Goal: Task Accomplishment & Management: Use online tool/utility

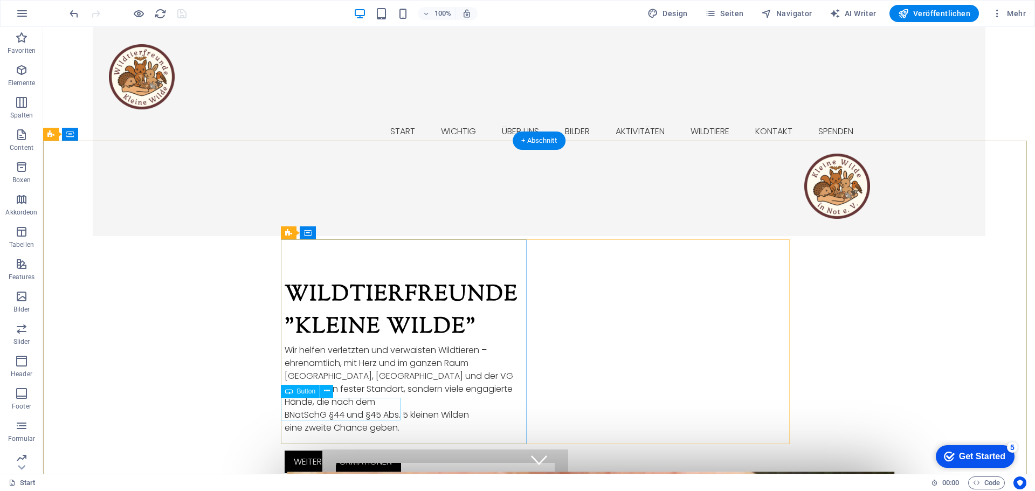
click at [351, 451] on div "weitere Informationen" at bounding box center [408, 462] width 246 height 23
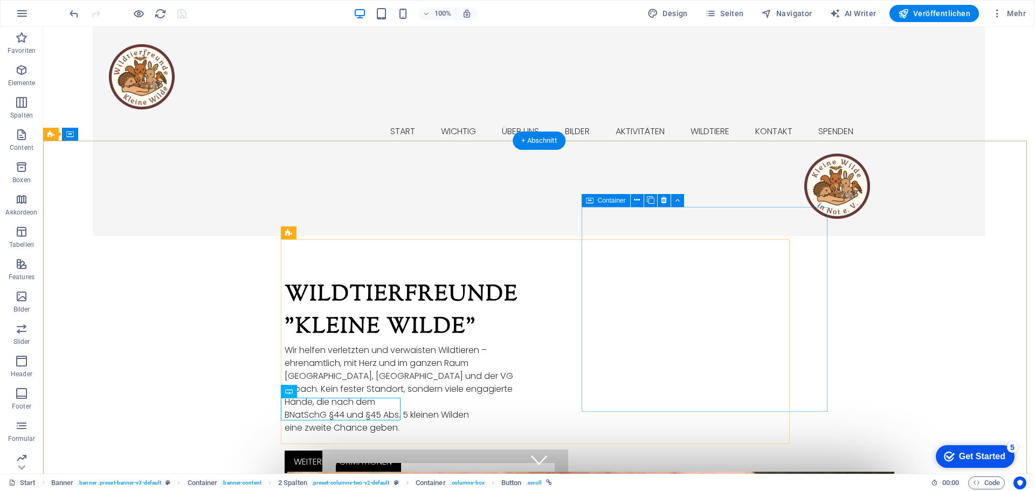
click at [637, 200] on icon at bounding box center [637, 200] width 6 height 11
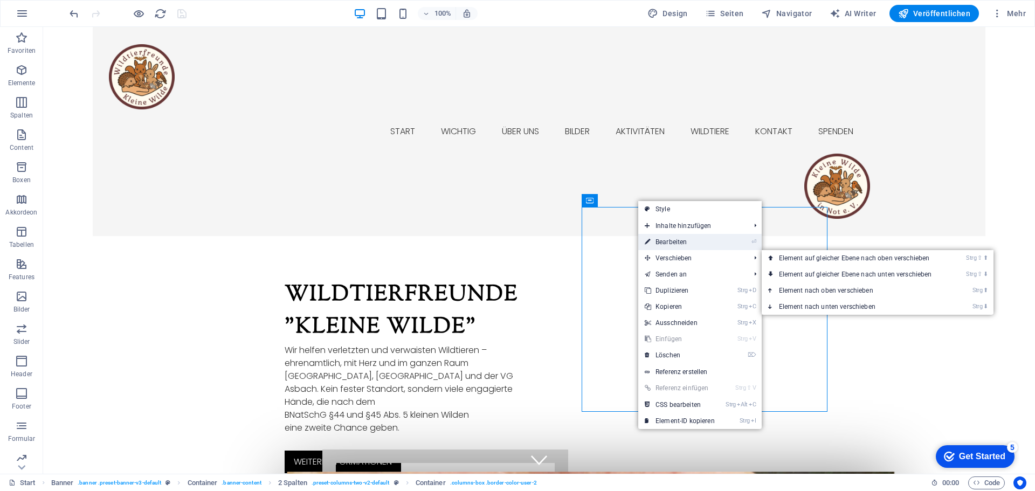
click at [680, 244] on link "⏎ Bearbeiten" at bounding box center [679, 242] width 83 height 16
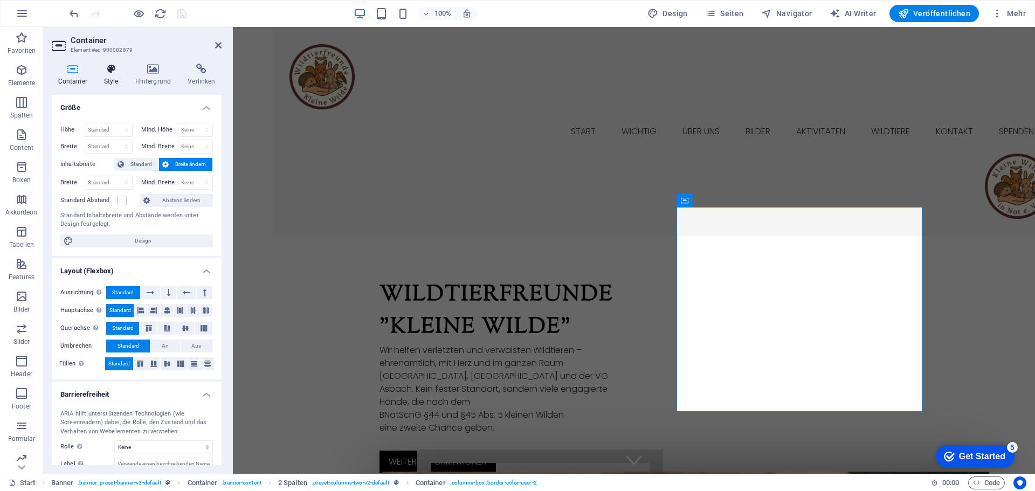
click at [108, 72] on icon at bounding box center [111, 69] width 27 height 11
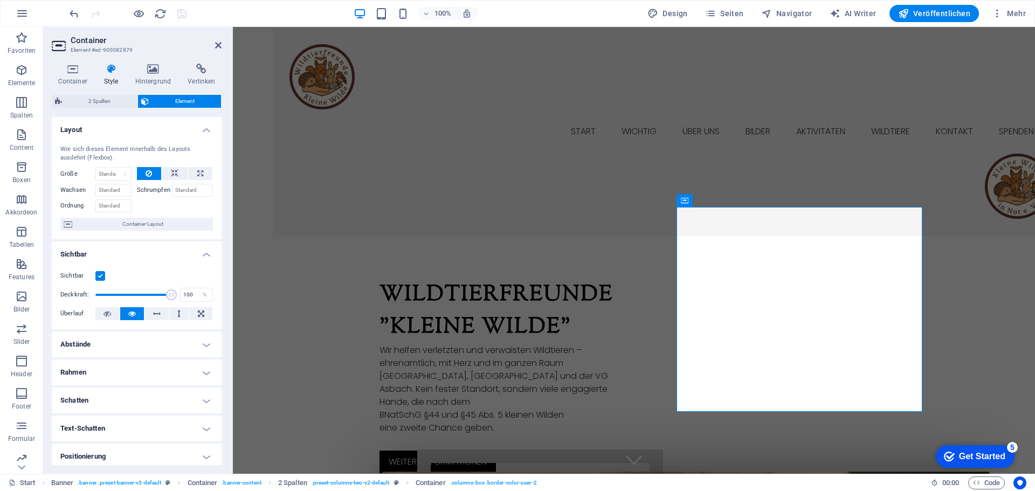
click at [174, 99] on span "Element" at bounding box center [185, 101] width 66 height 13
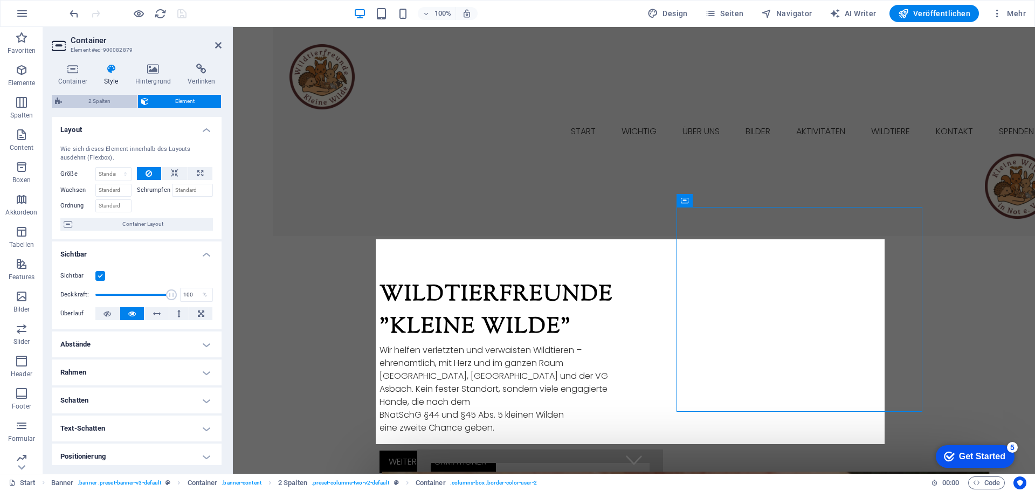
click at [96, 101] on span "2 Spalten" at bounding box center [99, 101] width 69 height 13
select select "rem"
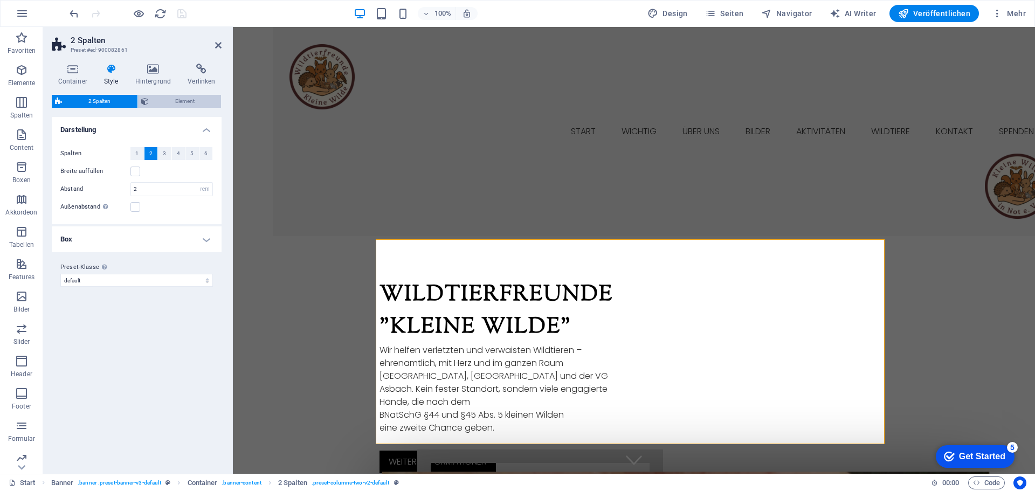
click at [167, 101] on span "Element" at bounding box center [185, 101] width 66 height 13
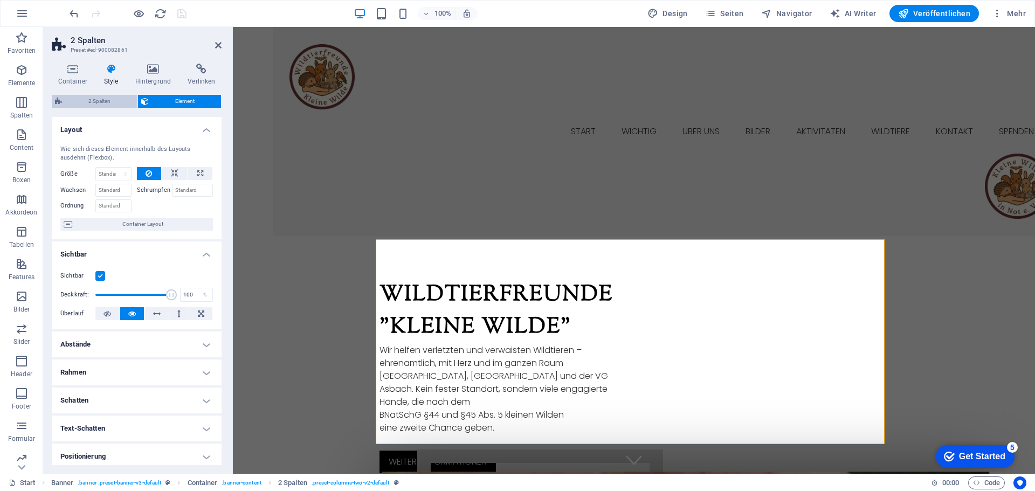
click at [115, 102] on span "2 Spalten" at bounding box center [99, 101] width 69 height 13
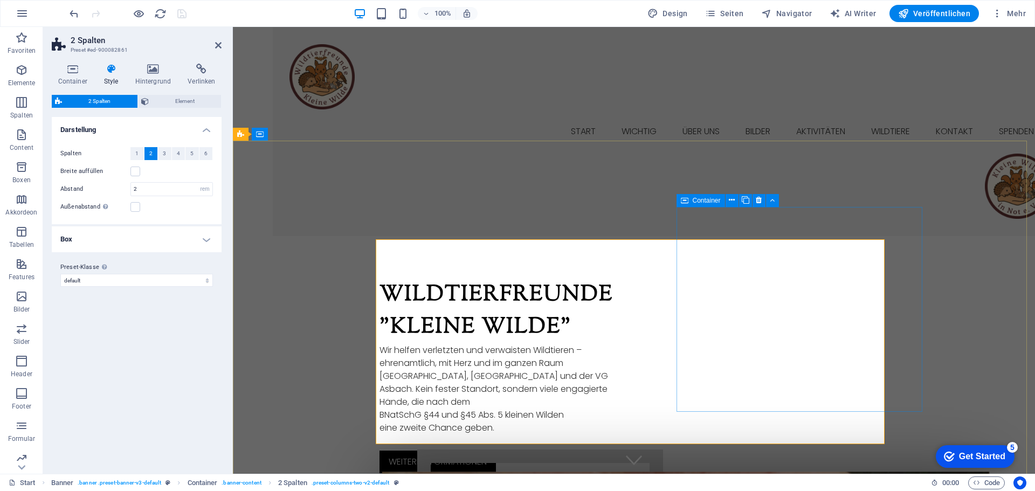
click at [706, 199] on span "Container" at bounding box center [707, 200] width 28 height 6
click at [732, 198] on icon at bounding box center [732, 200] width 6 height 11
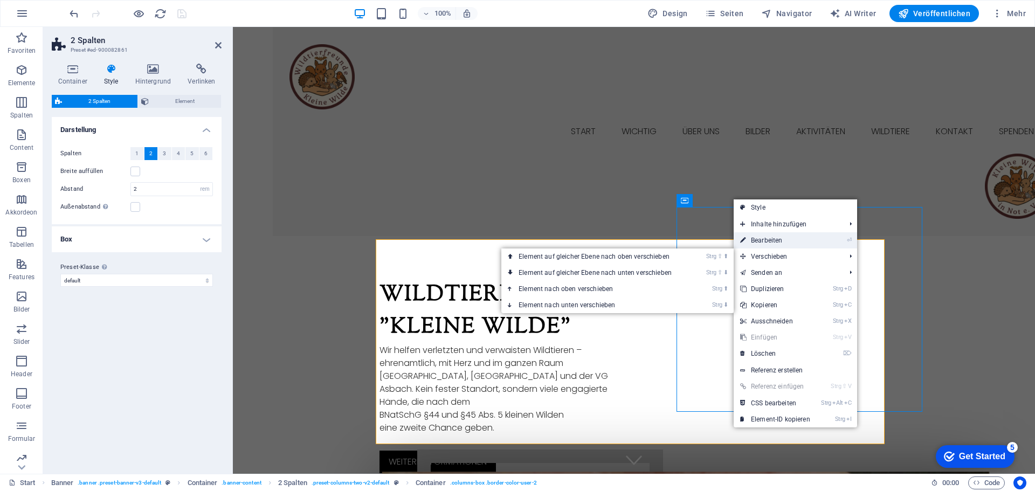
click at [768, 239] on link "⏎ Bearbeiten" at bounding box center [775, 240] width 83 height 16
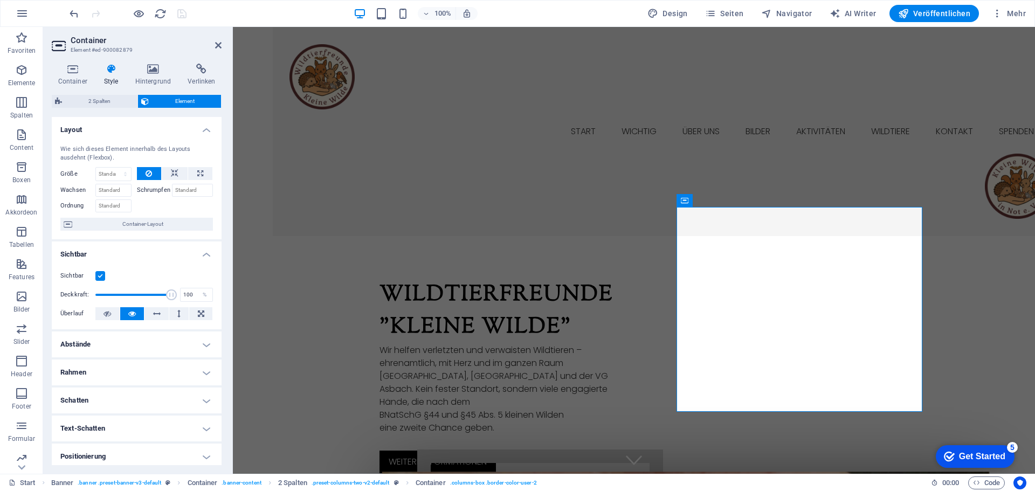
click at [178, 101] on span "Element" at bounding box center [185, 101] width 66 height 13
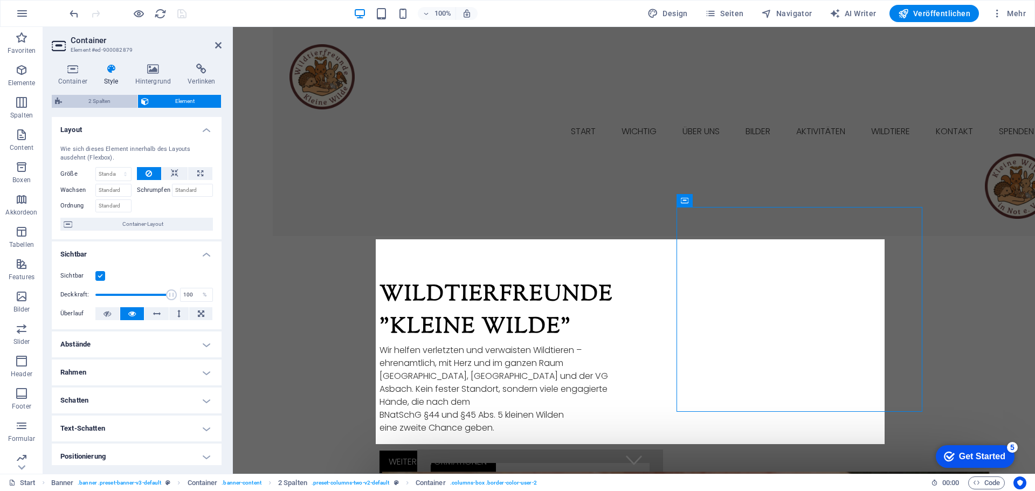
click at [87, 101] on span "2 Spalten" at bounding box center [99, 101] width 69 height 13
select select "rem"
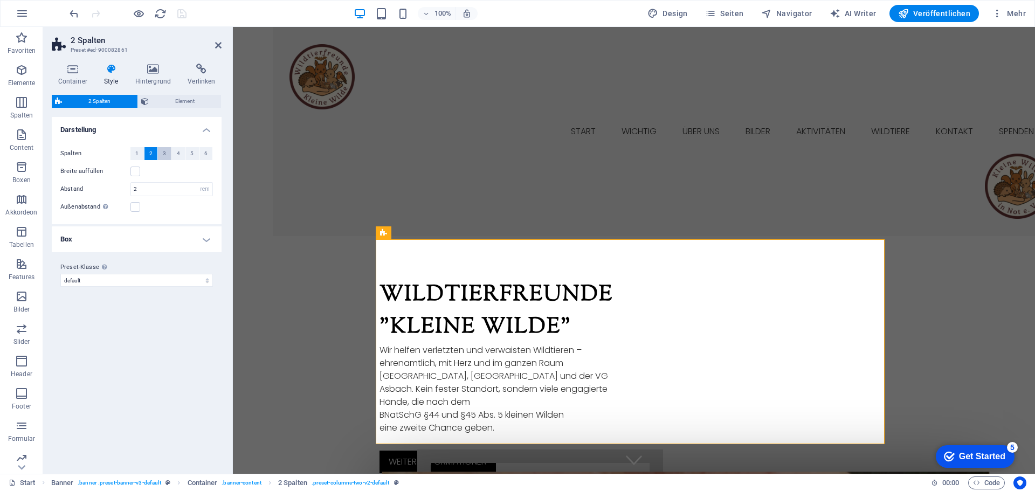
click at [165, 155] on span "3" at bounding box center [164, 153] width 3 height 13
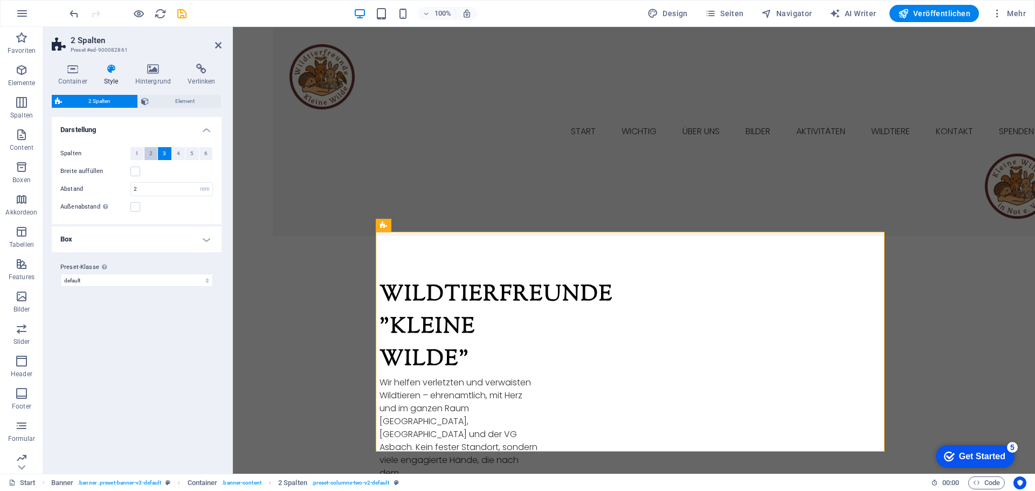
click at [150, 153] on span "2" at bounding box center [150, 153] width 3 height 13
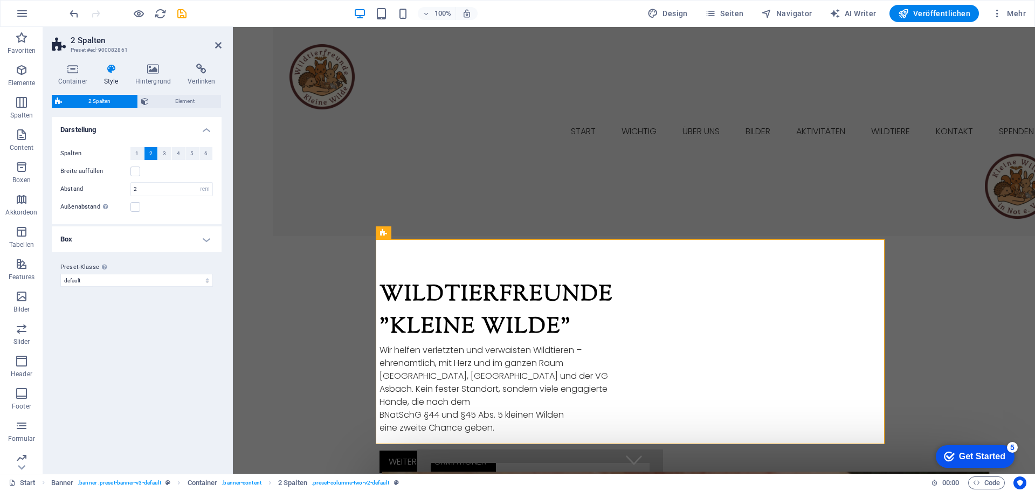
click at [94, 240] on h4 "Box" at bounding box center [137, 239] width 170 height 26
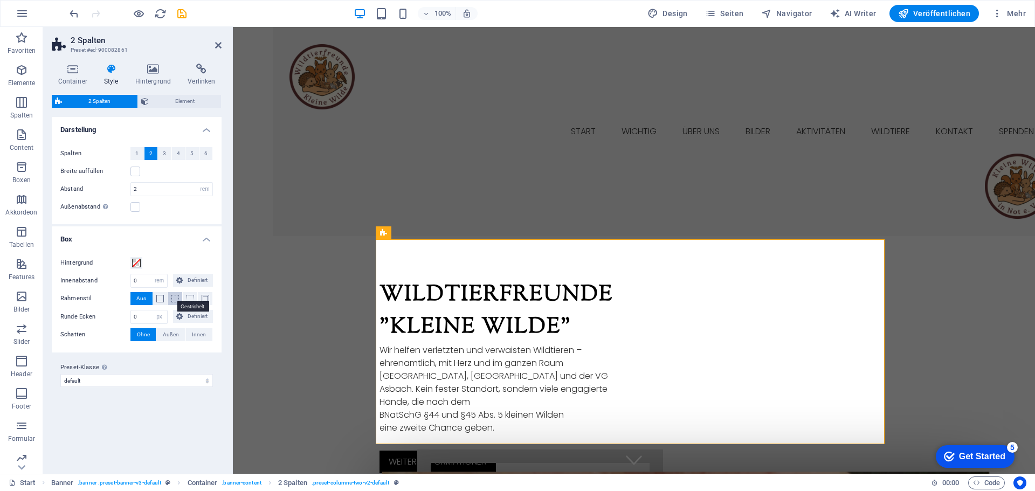
click at [174, 299] on span at bounding box center [175, 299] width 8 height 8
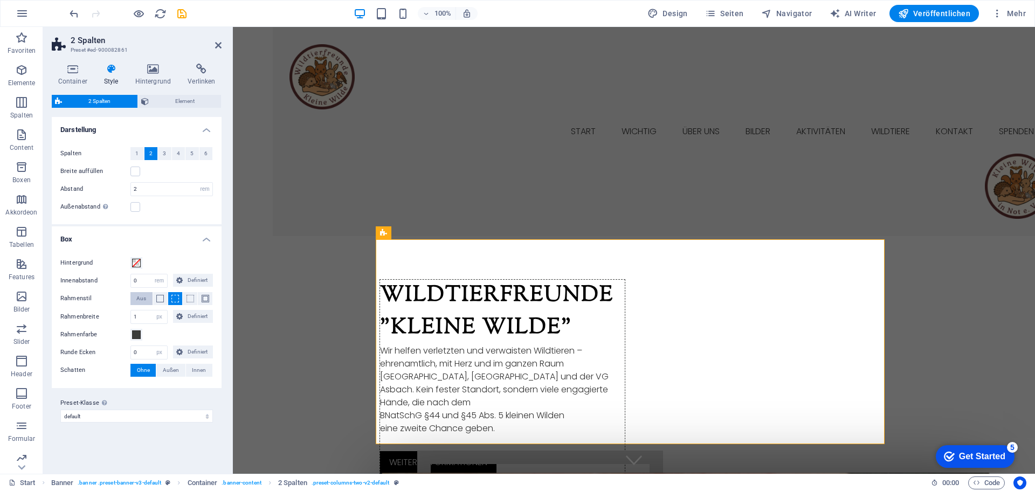
click at [135, 298] on button "Aus" at bounding box center [141, 298] width 22 height 13
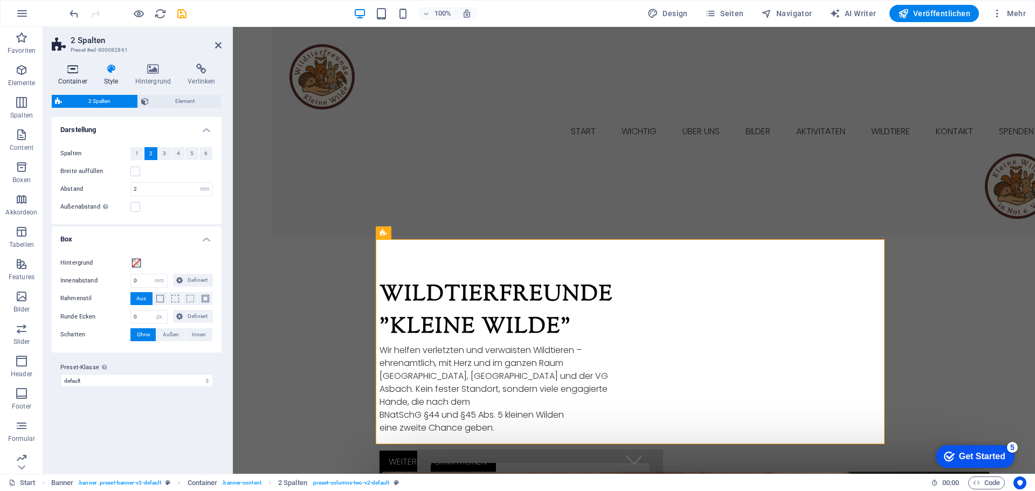
click at [73, 73] on icon at bounding box center [73, 69] width 42 height 11
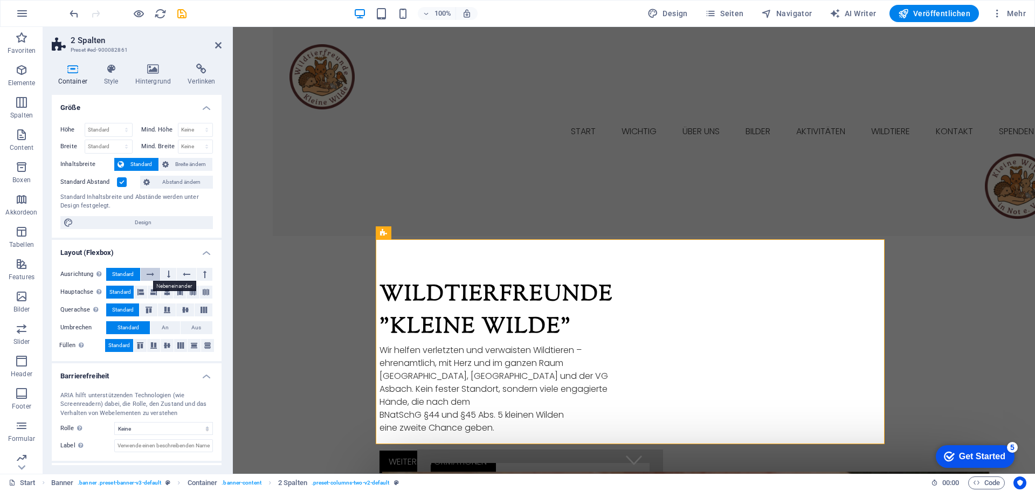
click at [147, 274] on icon at bounding box center [151, 274] width 8 height 13
click at [132, 274] on span "Standard" at bounding box center [123, 274] width 22 height 13
click at [167, 274] on icon at bounding box center [168, 274] width 3 height 13
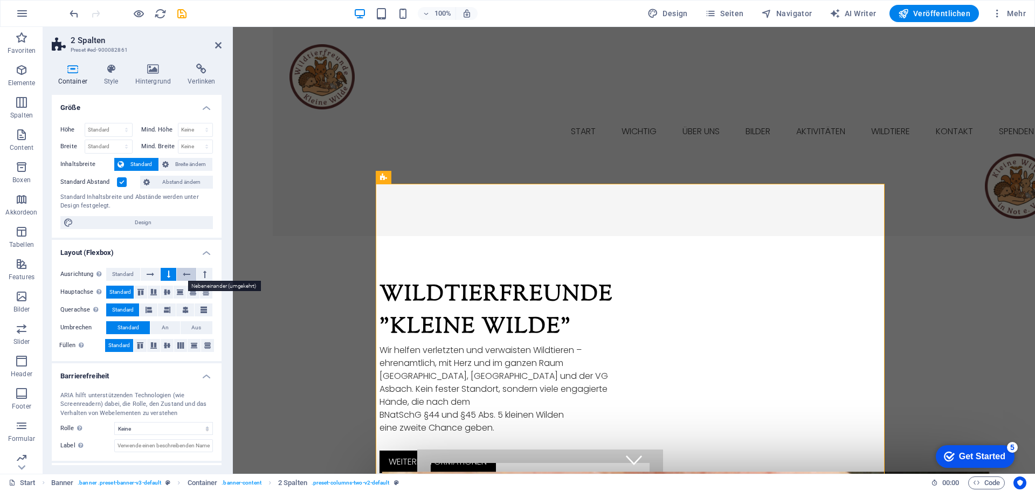
click at [183, 274] on icon at bounding box center [187, 274] width 8 height 13
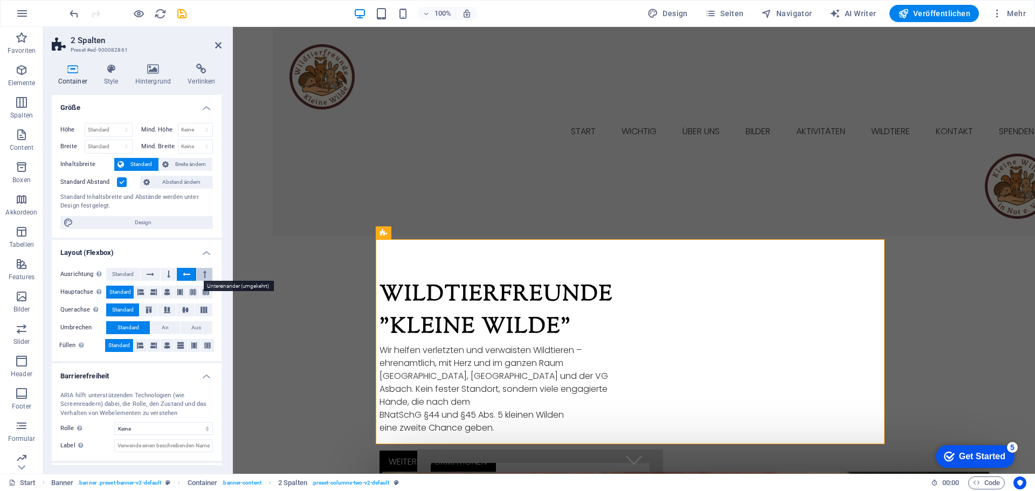
click at [203, 274] on icon at bounding box center [204, 274] width 3 height 13
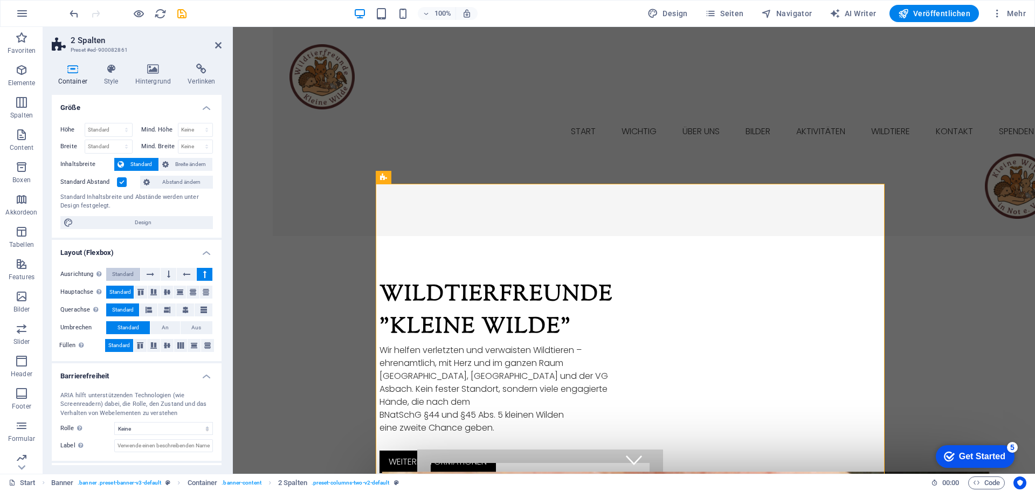
click at [127, 275] on span "Standard" at bounding box center [123, 274] width 22 height 13
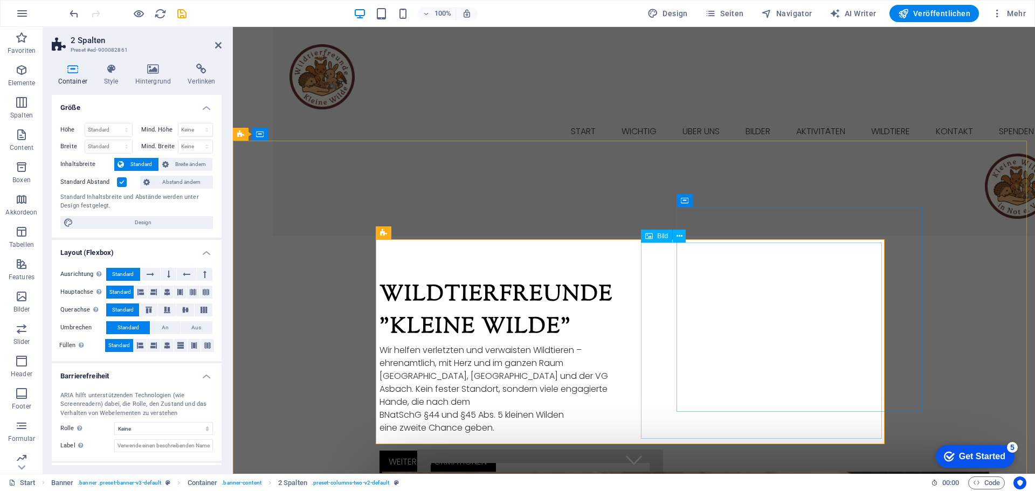
click at [659, 235] on span "Bild" at bounding box center [662, 236] width 11 height 6
click at [658, 236] on span "Bild" at bounding box center [662, 236] width 11 height 6
click at [678, 237] on icon at bounding box center [679, 236] width 6 height 11
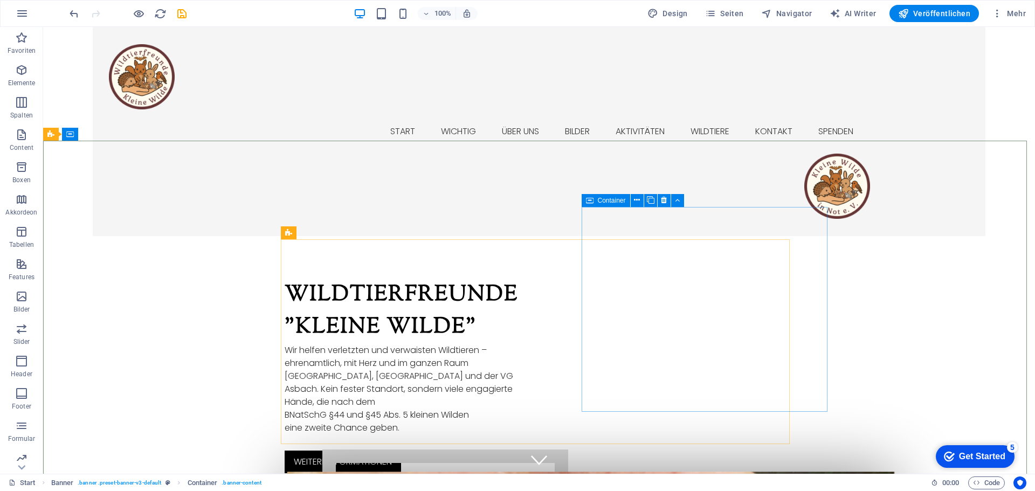
click at [598, 202] on span "Container" at bounding box center [612, 200] width 28 height 6
click at [637, 200] on icon at bounding box center [637, 200] width 6 height 11
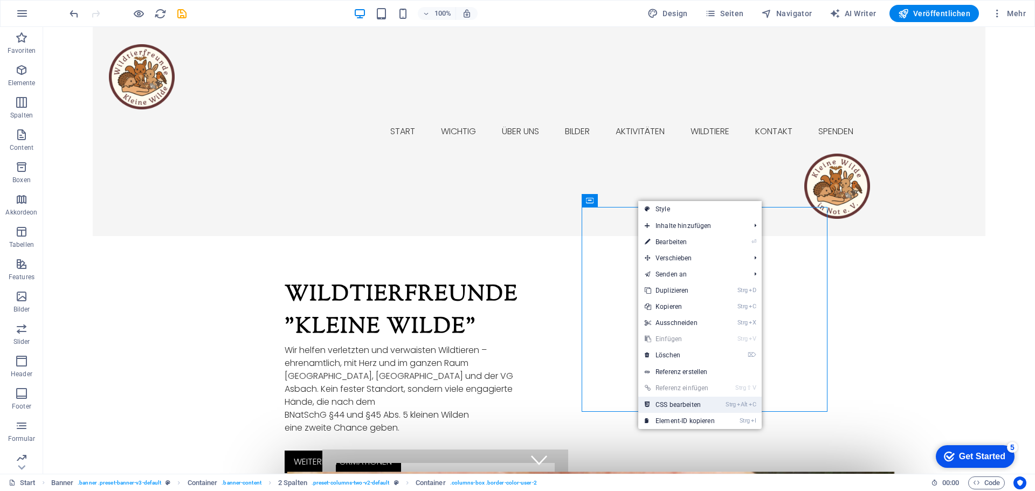
click at [675, 403] on link "Strg Alt C CSS bearbeiten" at bounding box center [679, 405] width 83 height 16
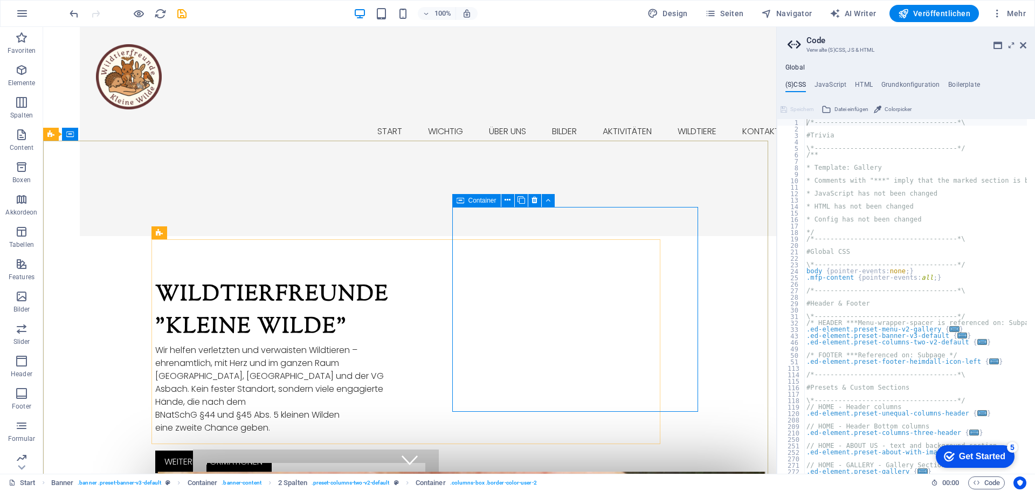
click at [487, 203] on span "Container" at bounding box center [482, 200] width 28 height 6
click at [547, 198] on icon at bounding box center [547, 200] width 5 height 11
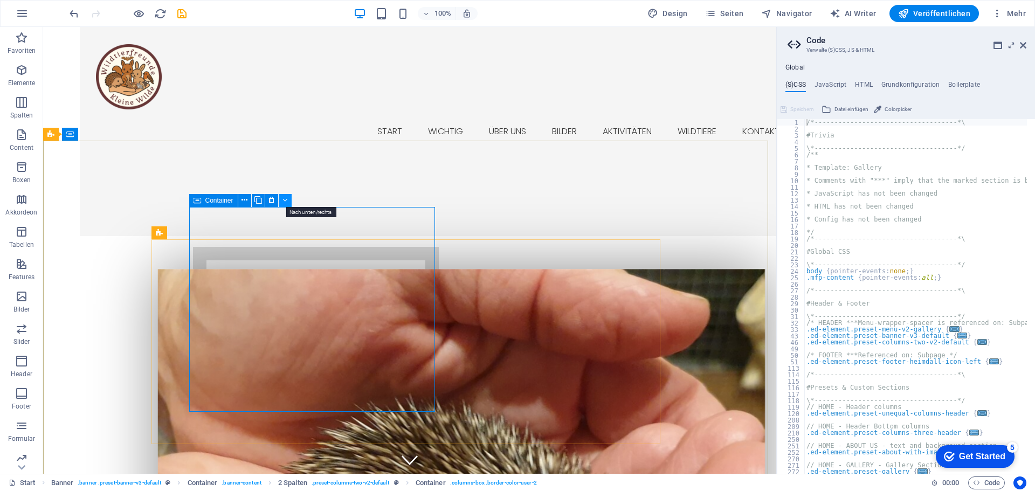
click at [287, 199] on icon at bounding box center [284, 200] width 5 height 11
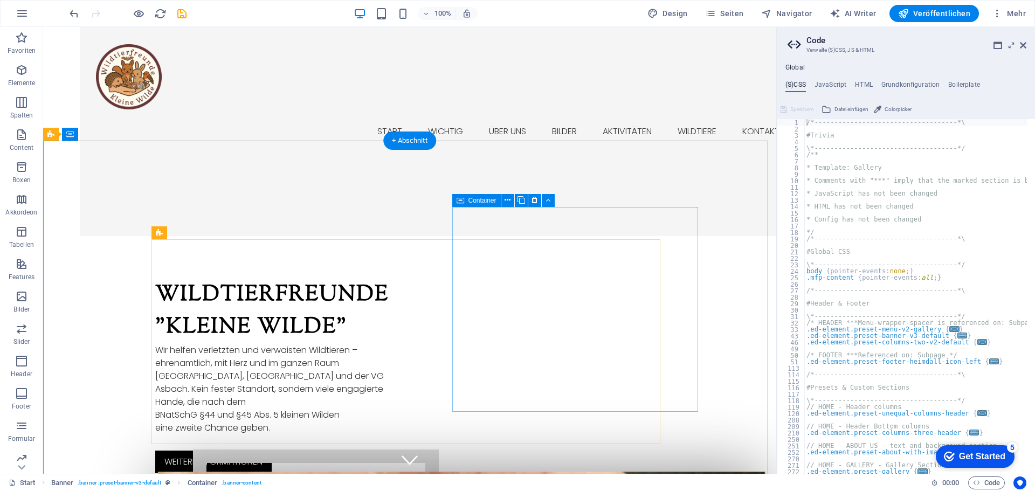
click at [508, 202] on icon at bounding box center [507, 200] width 6 height 11
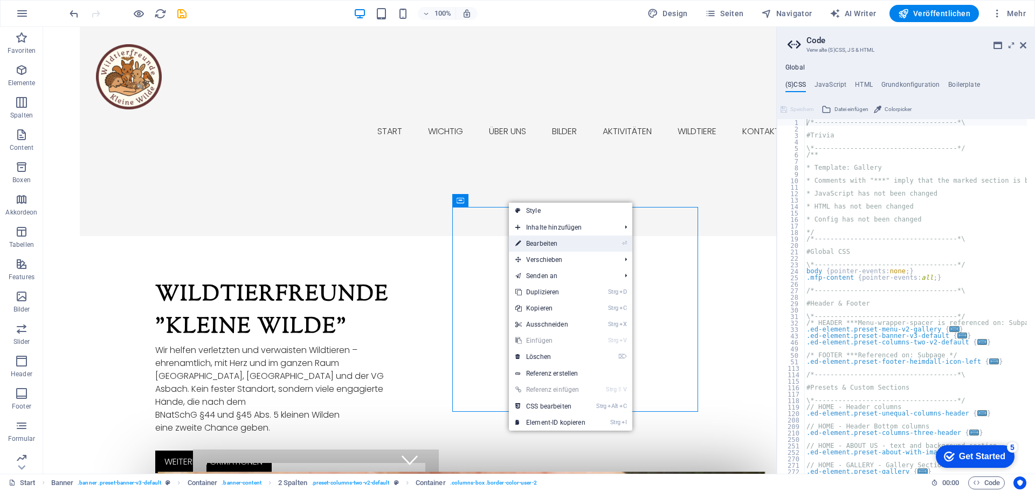
click at [541, 244] on link "⏎ Bearbeiten" at bounding box center [550, 244] width 83 height 16
select select "px"
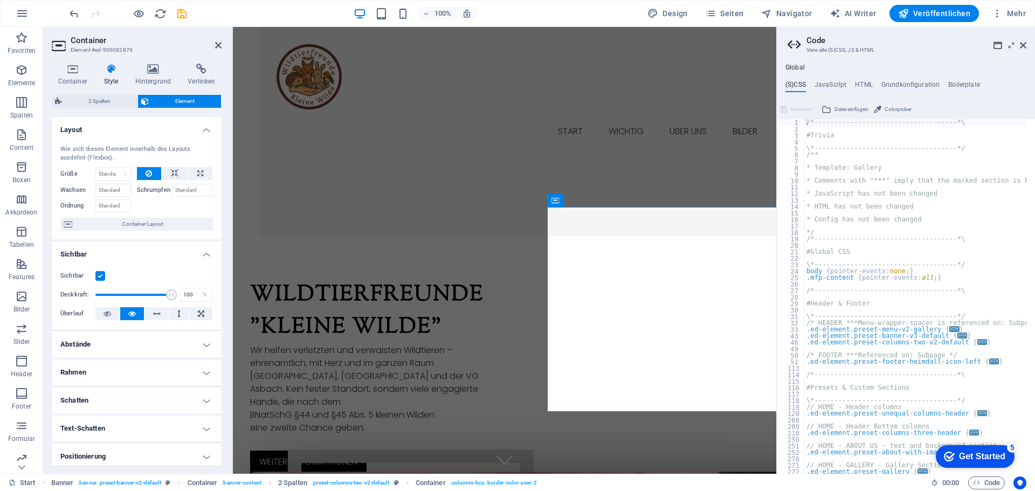
click at [101, 376] on h4 "Rahmen" at bounding box center [137, 372] width 170 height 26
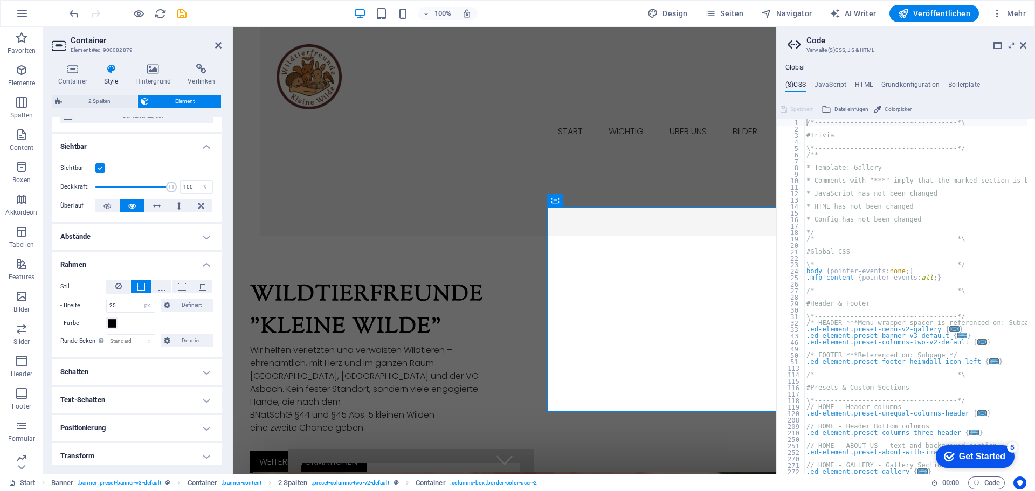
scroll to position [162, 0]
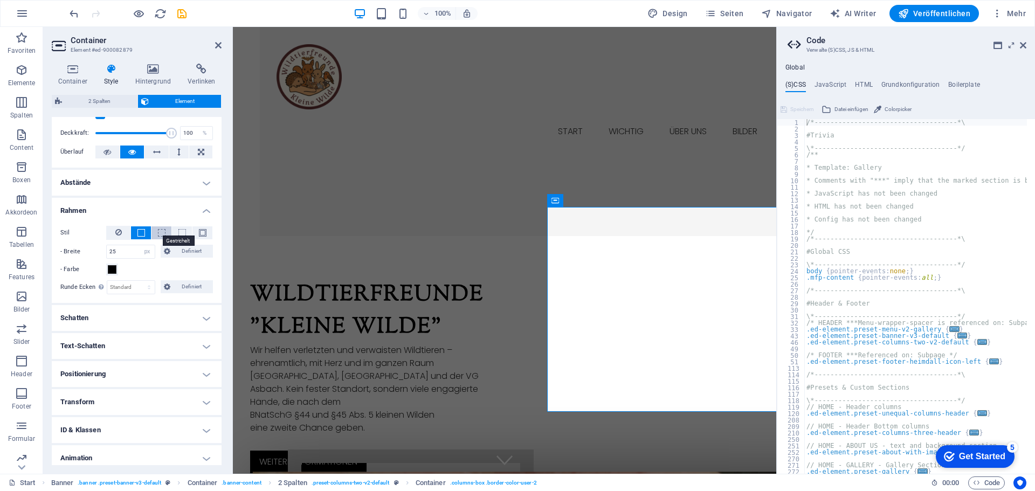
click at [158, 233] on span at bounding box center [162, 233] width 8 height 8
click at [137, 233] on span at bounding box center [141, 233] width 8 height 8
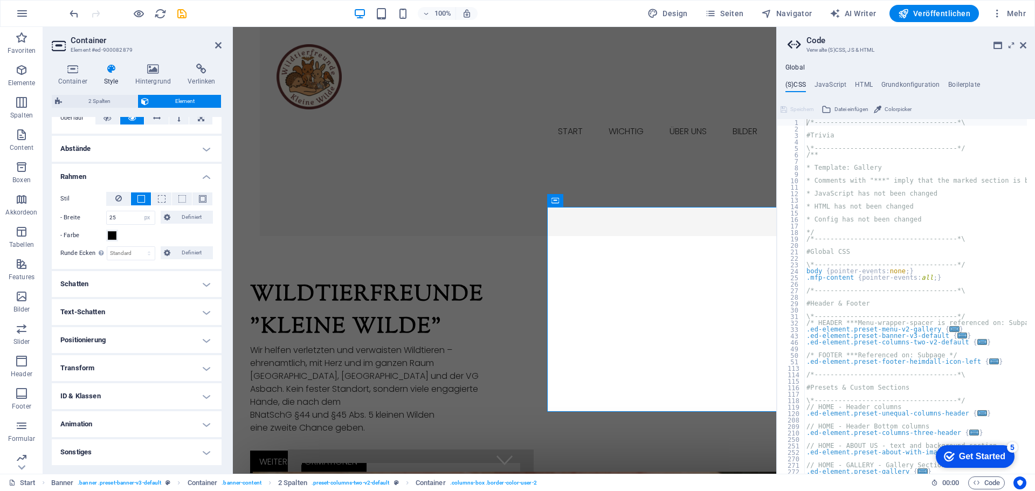
click at [113, 426] on h4 "Animation" at bounding box center [137, 424] width 170 height 26
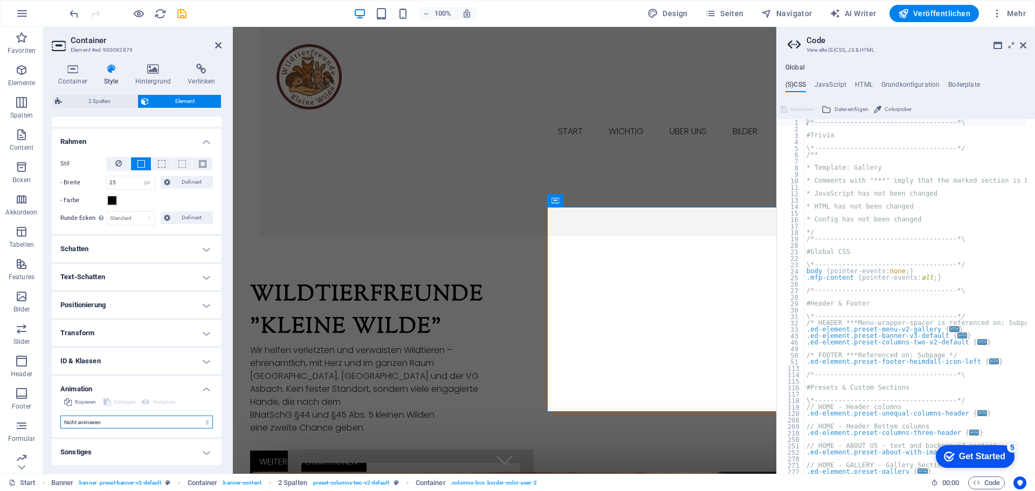
click at [129, 421] on select "Nicht animieren Ein- & Ausblenden Auf- & Zuklappen Rein- & Rauszoomen Von links…" at bounding box center [136, 422] width 153 height 13
select select "pulse"
click at [60, 416] on select "Nicht animieren Ein- & Ausblenden Auf- & Zuklappen Rein- & Rauszoomen Von links…" at bounding box center [136, 422] width 153 height 13
select select "scroll"
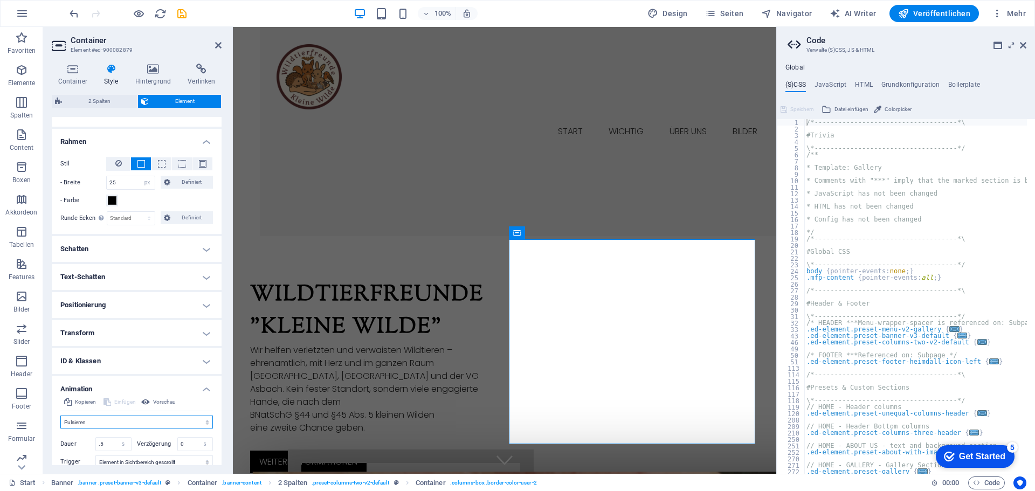
scroll to position [294, 0]
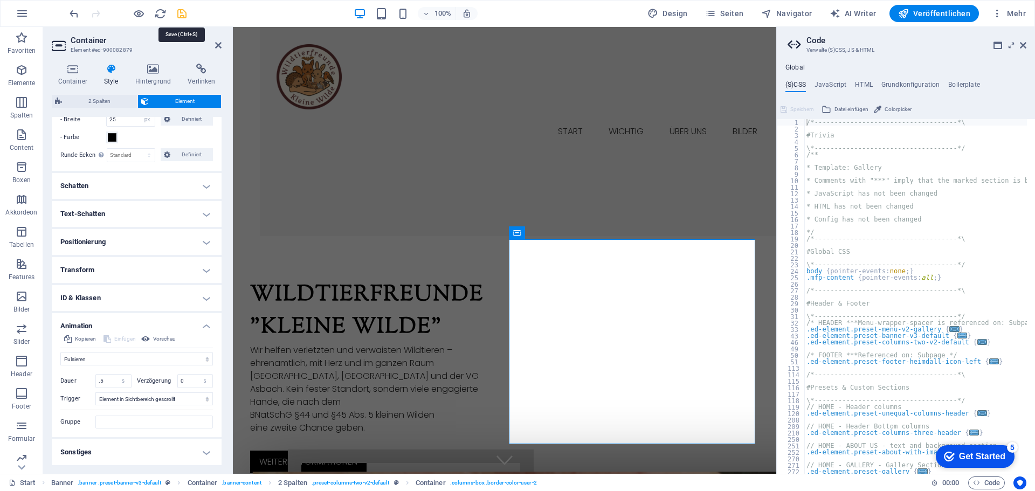
click at [182, 15] on icon "save" at bounding box center [182, 14] width 12 height 12
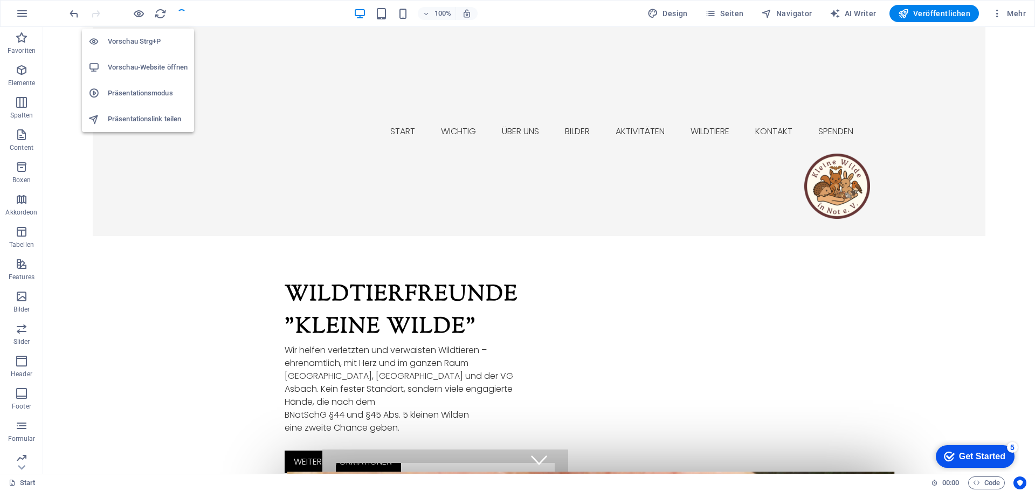
click at [140, 67] on h6 "Vorschau-Website öffnen" at bounding box center [148, 67] width 80 height 13
click at [141, 15] on icon "button" at bounding box center [139, 14] width 12 height 12
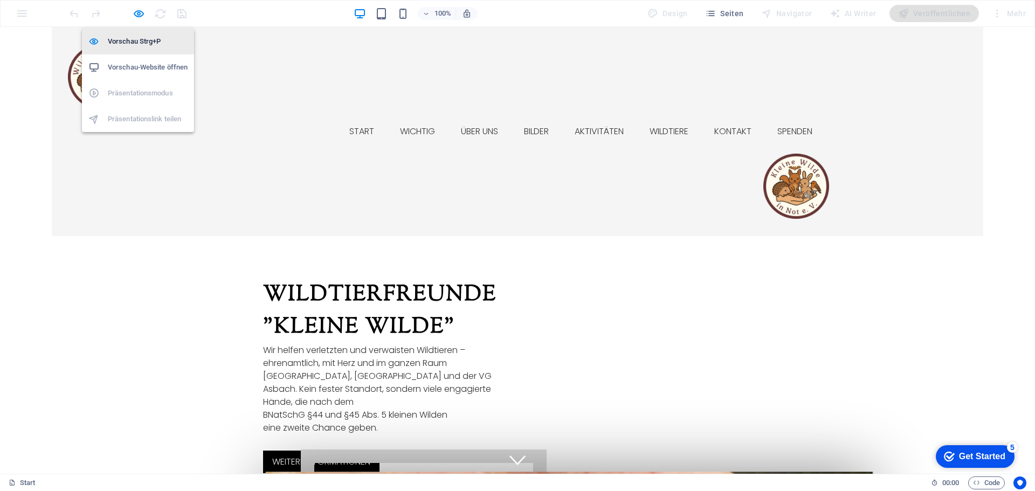
click at [139, 39] on h6 "Vorschau Strg+P" at bounding box center [148, 41] width 80 height 13
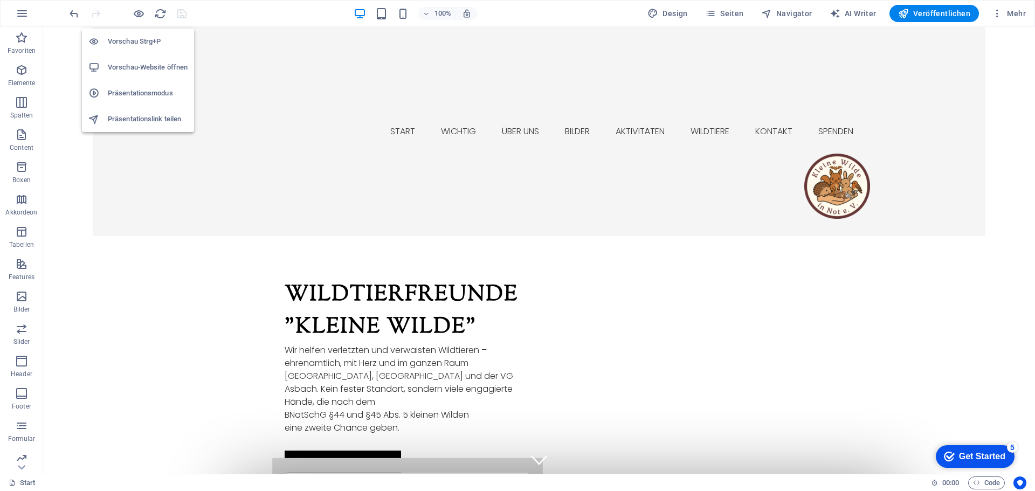
click at [140, 43] on h6 "Vorschau Strg+P" at bounding box center [148, 41] width 80 height 13
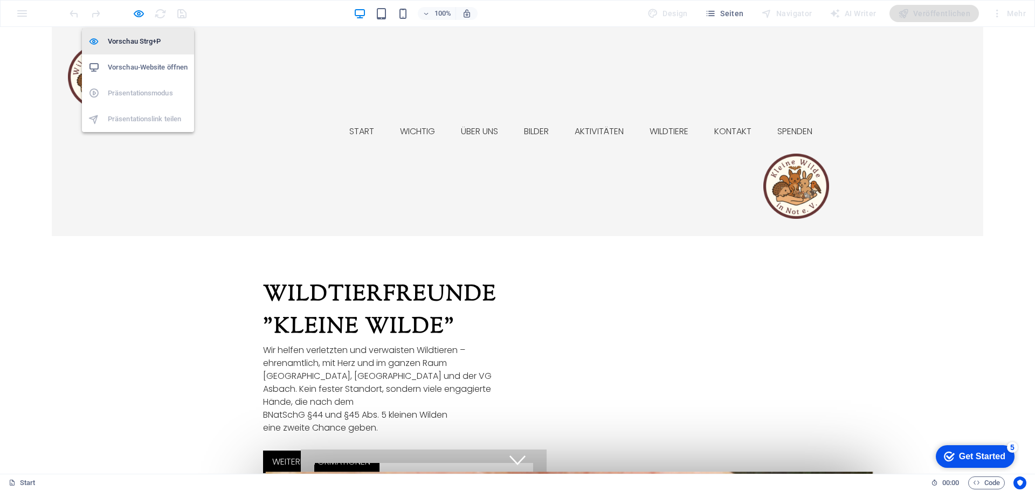
click at [140, 43] on h6 "Vorschau Strg+P" at bounding box center [148, 41] width 80 height 13
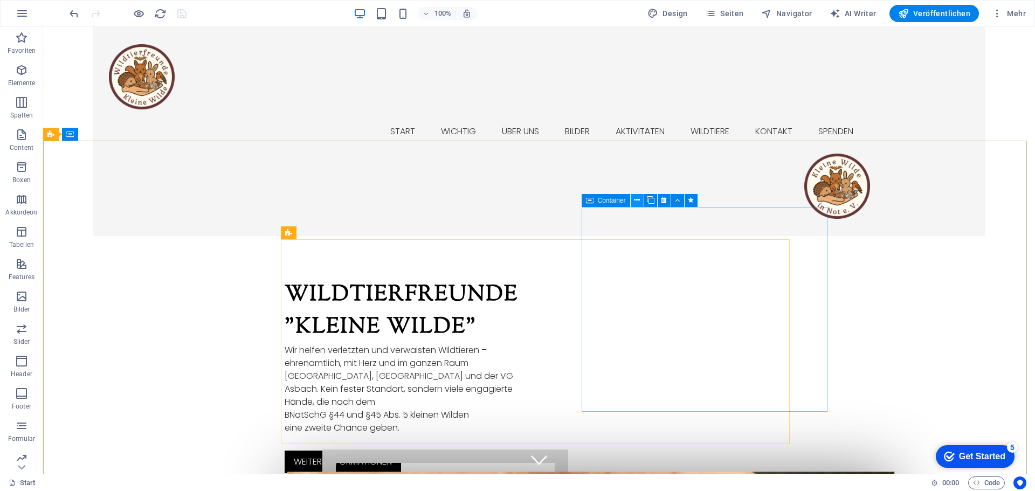
click at [638, 199] on icon at bounding box center [637, 200] width 6 height 11
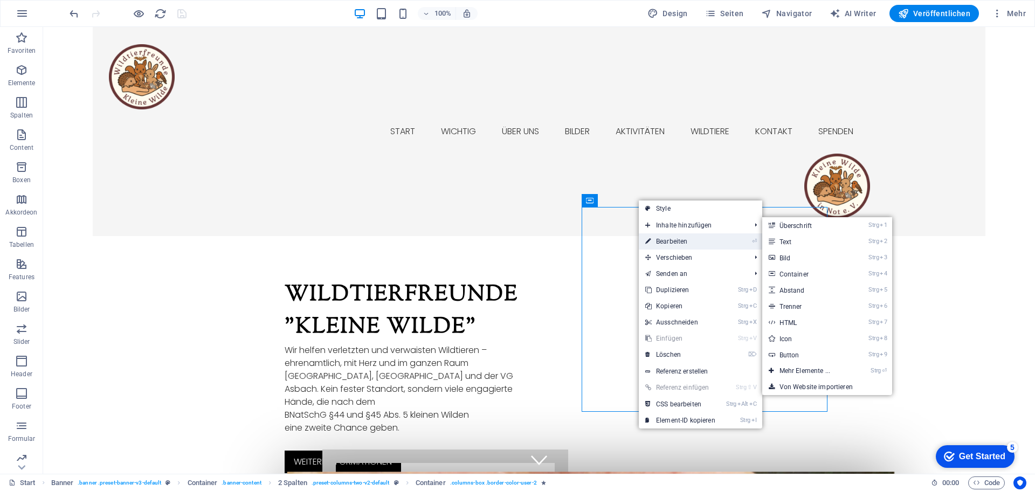
click at [676, 241] on link "⏎ Bearbeiten" at bounding box center [680, 241] width 83 height 16
select select "px"
select select "pulse"
select select "s"
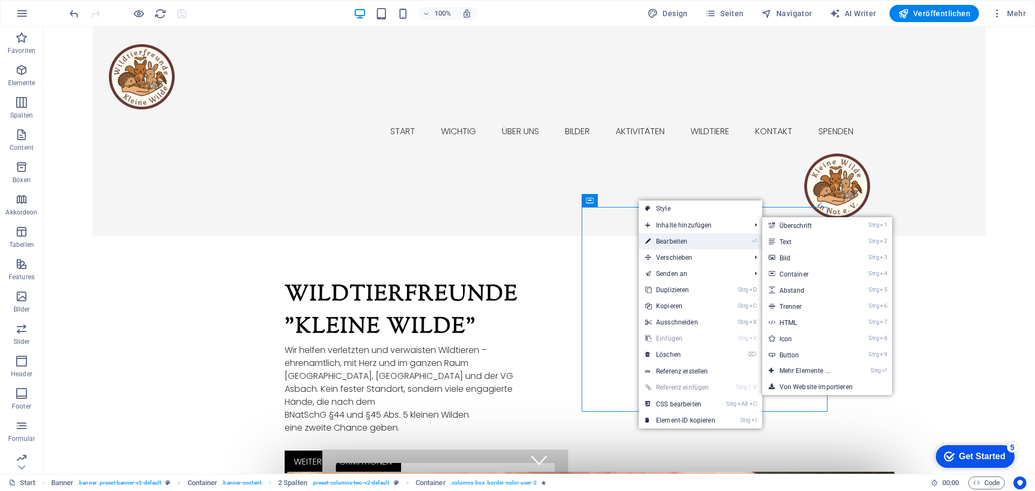
select select "scroll"
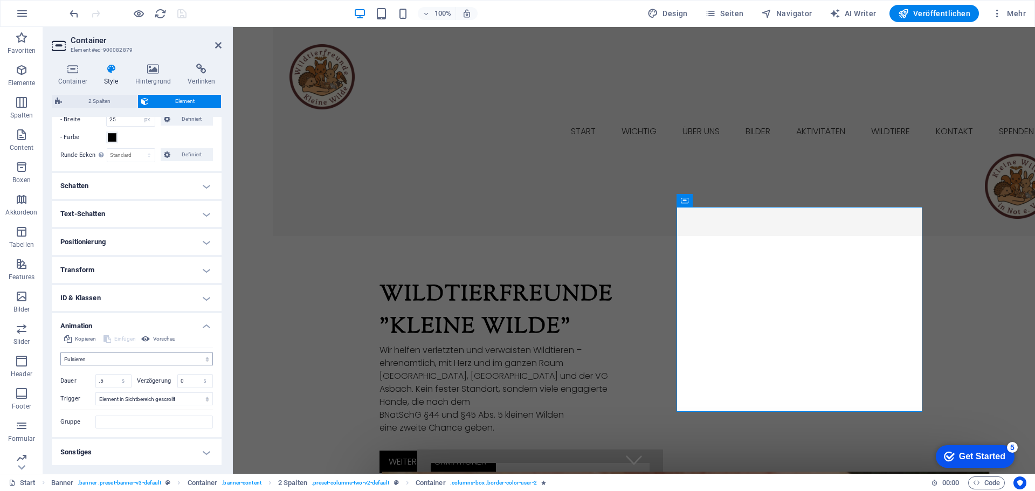
drag, startPoint x: 84, startPoint y: 338, endPoint x: 79, endPoint y: 360, distance: 22.6
click at [79, 360] on div "Kopieren Einfügen Vorschau Nicht animieren Ein- & Ausblenden Auf- & Zuklappen R…" at bounding box center [137, 385] width 170 height 105
click at [117, 356] on select "Nicht animieren Ein- & Ausblenden Auf- & Zuklappen Rein- & Rauszoomen Von links…" at bounding box center [136, 358] width 153 height 13
select select "none"
click at [60, 365] on select "Nicht animieren Ein- & Ausblenden Auf- & Zuklappen Rein- & Rauszoomen Von links…" at bounding box center [136, 358] width 153 height 13
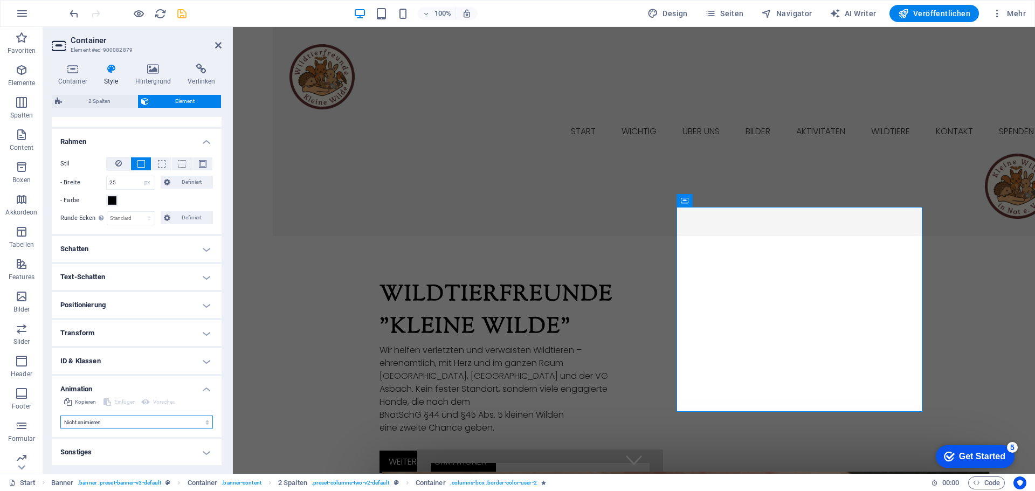
scroll to position [231, 0]
click at [122, 305] on h4 "Positionierung" at bounding box center [137, 305] width 170 height 26
click at [103, 327] on span "Statisch" at bounding box center [103, 326] width 19 height 13
click at [138, 326] on button "Relativ" at bounding box center [128, 326] width 23 height 13
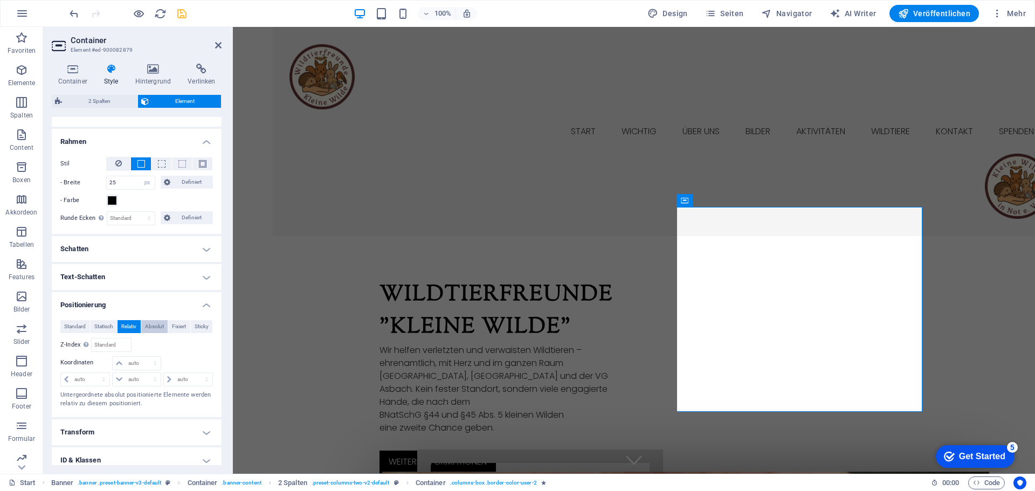
click at [153, 326] on span "Absolut" at bounding box center [154, 326] width 19 height 13
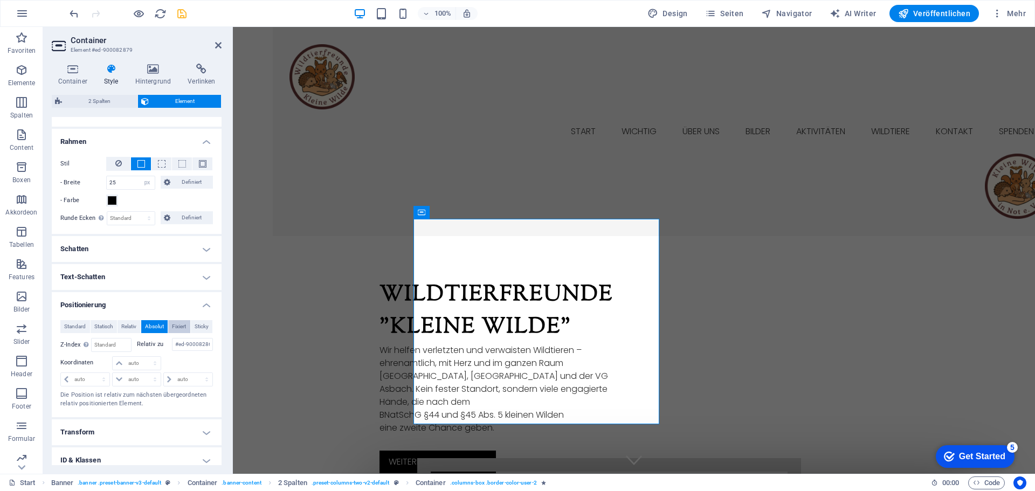
click at [179, 327] on span "Fixiert" at bounding box center [179, 326] width 14 height 13
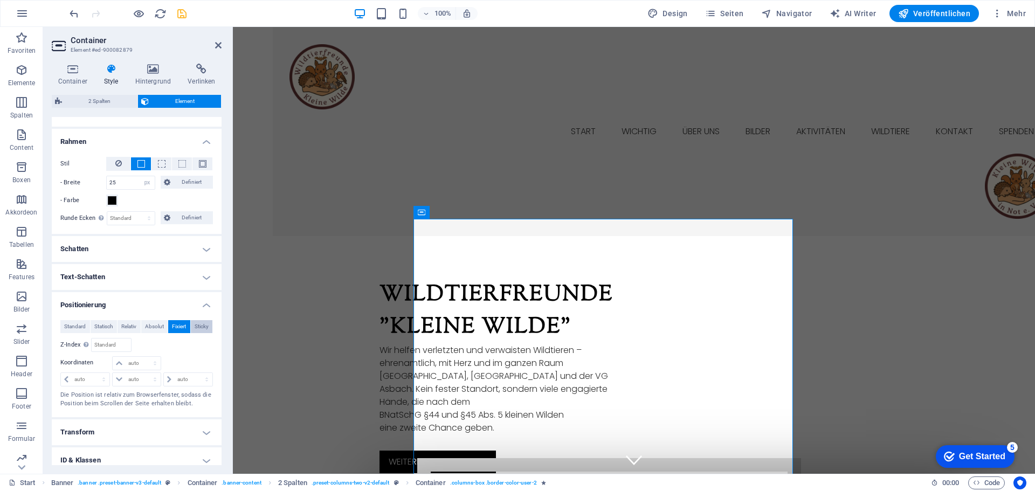
click at [202, 327] on span "Sticky" at bounding box center [202, 326] width 14 height 13
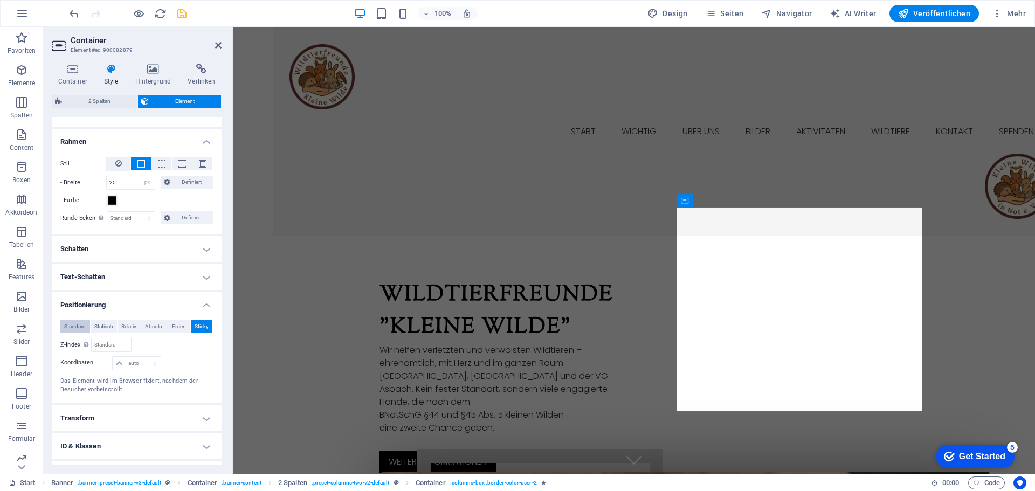
click at [79, 329] on span "Standard" at bounding box center [75, 326] width 22 height 13
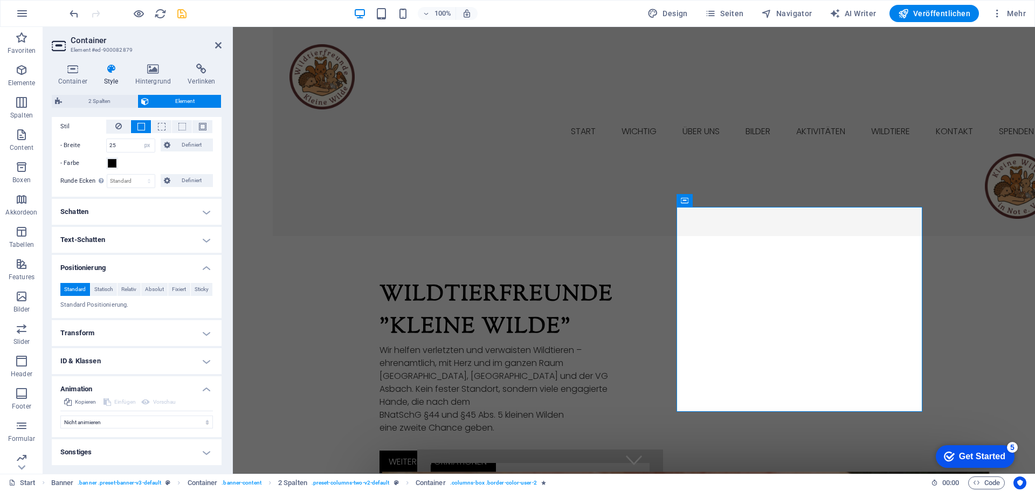
scroll to position [0, 0]
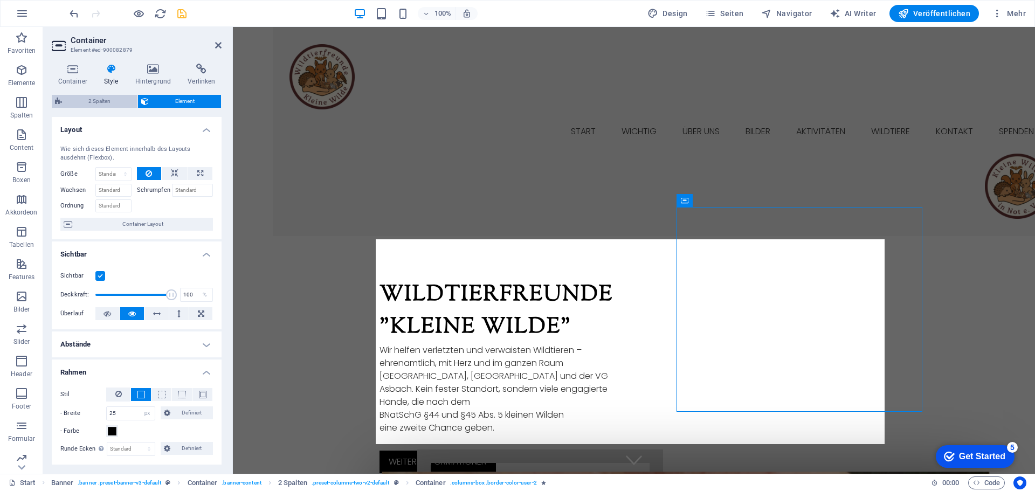
click at [98, 100] on span "2 Spalten" at bounding box center [99, 101] width 69 height 13
select select "rem"
select select "px"
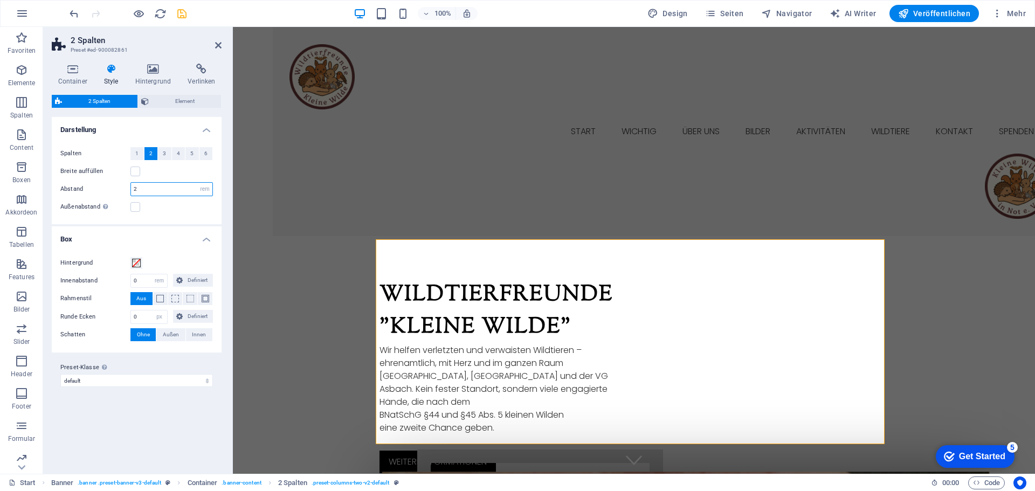
drag, startPoint x: 141, startPoint y: 188, endPoint x: 113, endPoint y: 188, distance: 27.5
click at [113, 188] on div "Abstand 2 px rem % vw vh" at bounding box center [136, 189] width 153 height 14
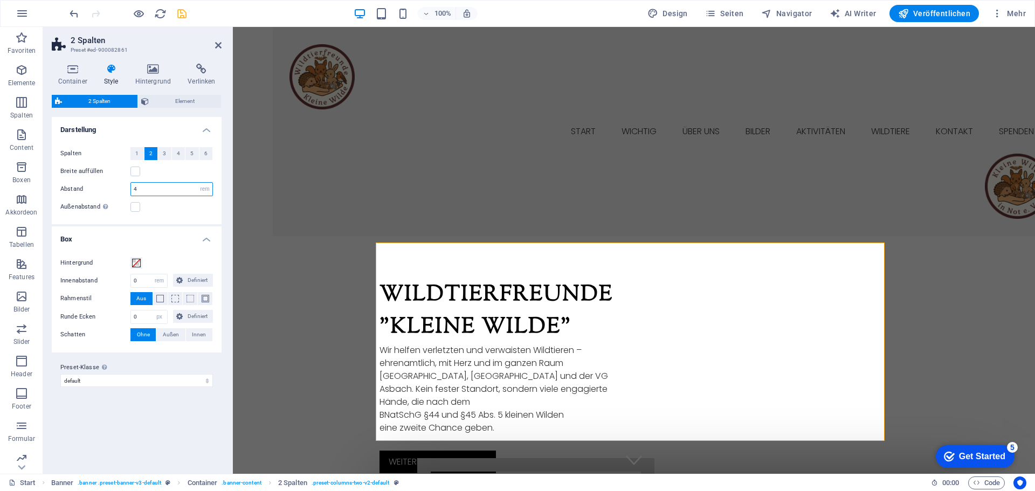
drag, startPoint x: 155, startPoint y: 190, endPoint x: 107, endPoint y: 190, distance: 48.5
click at [107, 190] on div "Abstand 4 px rem % vw vh" at bounding box center [136, 189] width 153 height 14
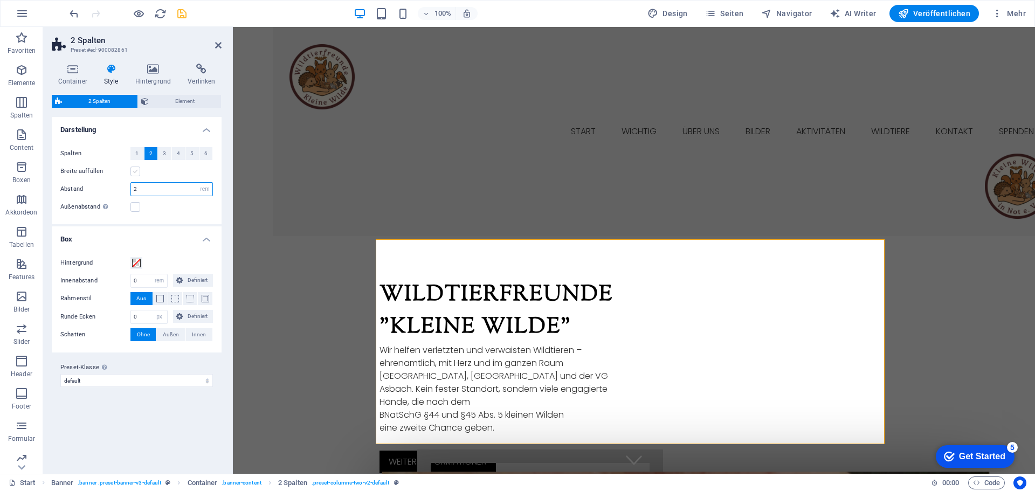
type input "2"
click at [135, 171] on label at bounding box center [135, 172] width 10 height 10
click at [0, 0] on input "Breite auffüllen" at bounding box center [0, 0] width 0 height 0
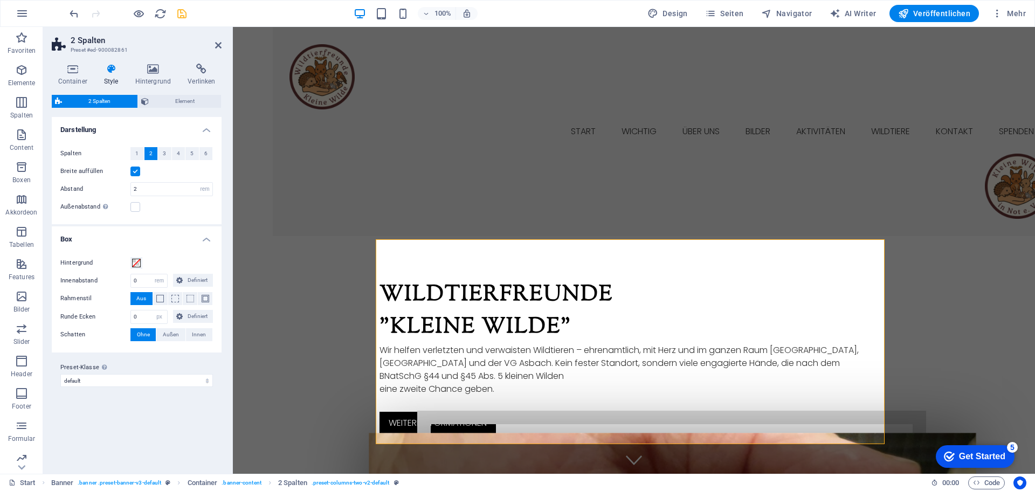
click at [135, 172] on label at bounding box center [135, 172] width 10 height 10
click at [0, 0] on input "Breite auffüllen" at bounding box center [0, 0] width 0 height 0
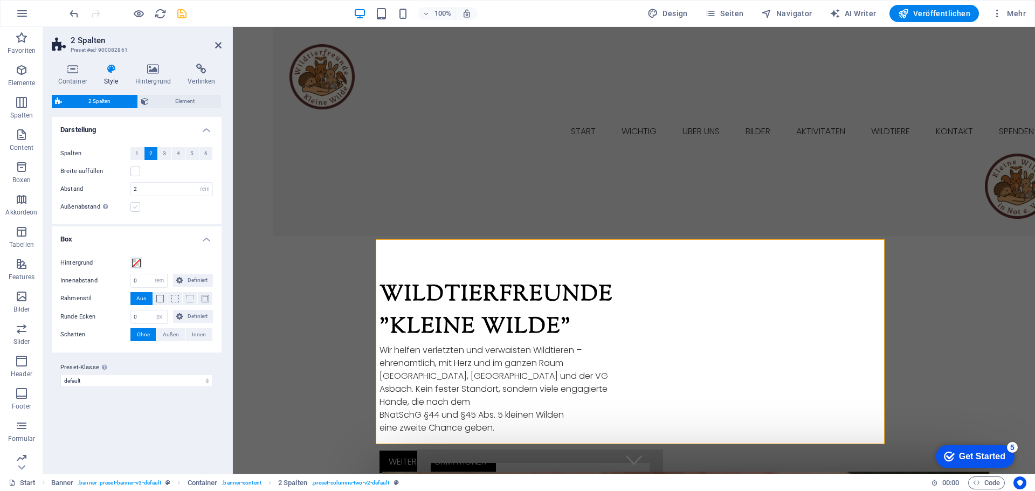
click at [135, 208] on label at bounding box center [135, 207] width 10 height 10
click at [0, 0] on input "Außenabstand Nur wenn die "Inhaltsbreite" des Containers nicht auf "Standard" g…" at bounding box center [0, 0] width 0 height 0
click at [136, 209] on label at bounding box center [135, 207] width 10 height 10
click at [0, 0] on input "Außenabstand Nur wenn die "Inhaltsbreite" des Containers nicht auf "Standard" g…" at bounding box center [0, 0] width 0 height 0
click at [136, 264] on span at bounding box center [136, 263] width 9 height 9
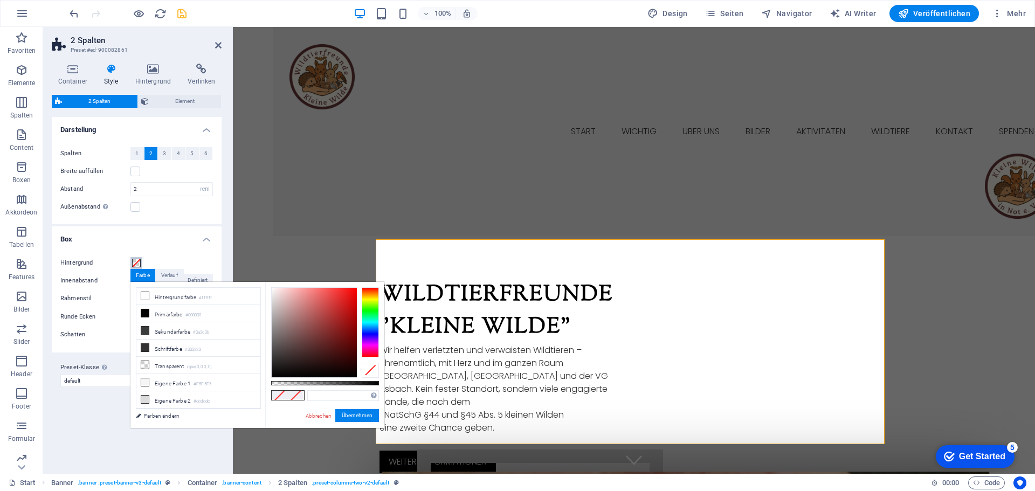
click at [137, 264] on span at bounding box center [136, 263] width 9 height 9
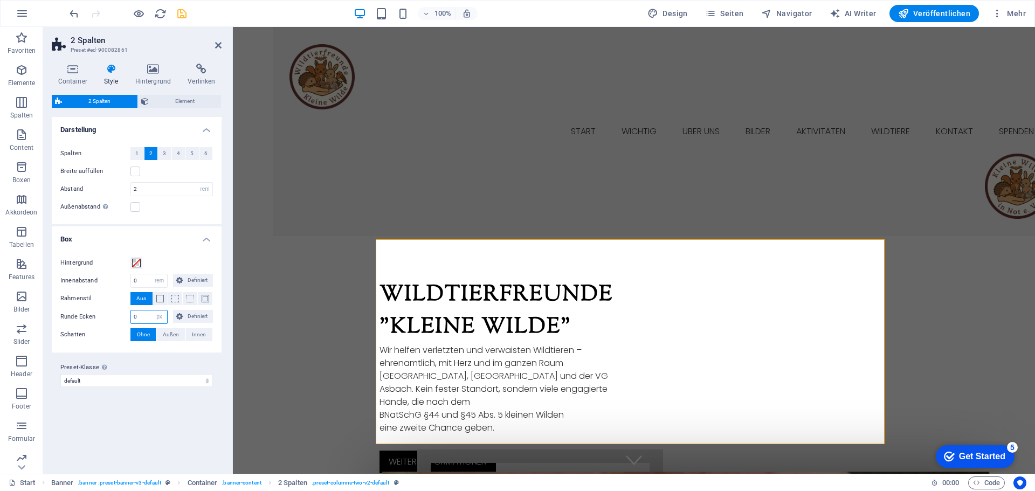
click at [145, 318] on input "0" at bounding box center [149, 316] width 36 height 13
drag, startPoint x: 145, startPoint y: 317, endPoint x: 110, endPoint y: 317, distance: 34.5
click at [110, 317] on div "Runde Ecken 0 px rem % vh vw Definiert Definiert" at bounding box center [136, 317] width 153 height 14
type input "20"
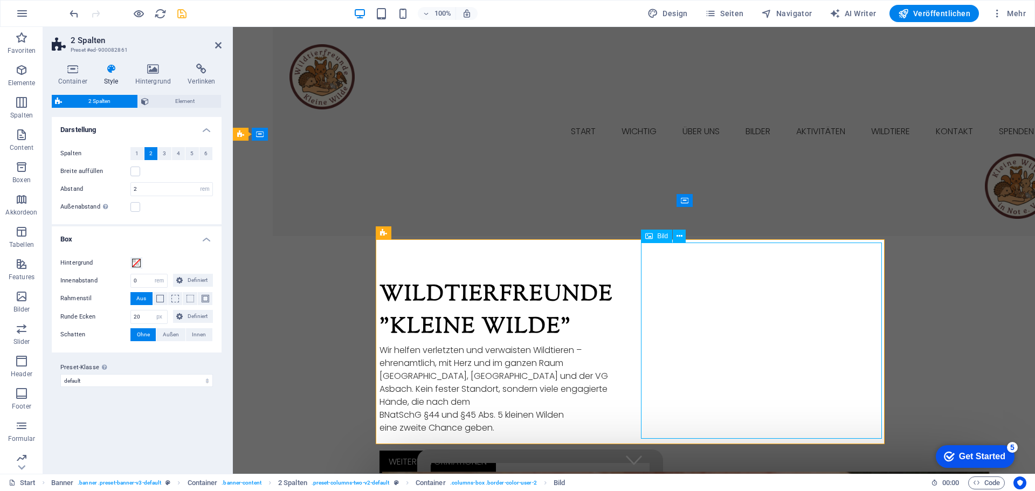
click at [659, 234] on span "Bild" at bounding box center [662, 236] width 11 height 6
click at [678, 237] on icon at bounding box center [679, 236] width 6 height 11
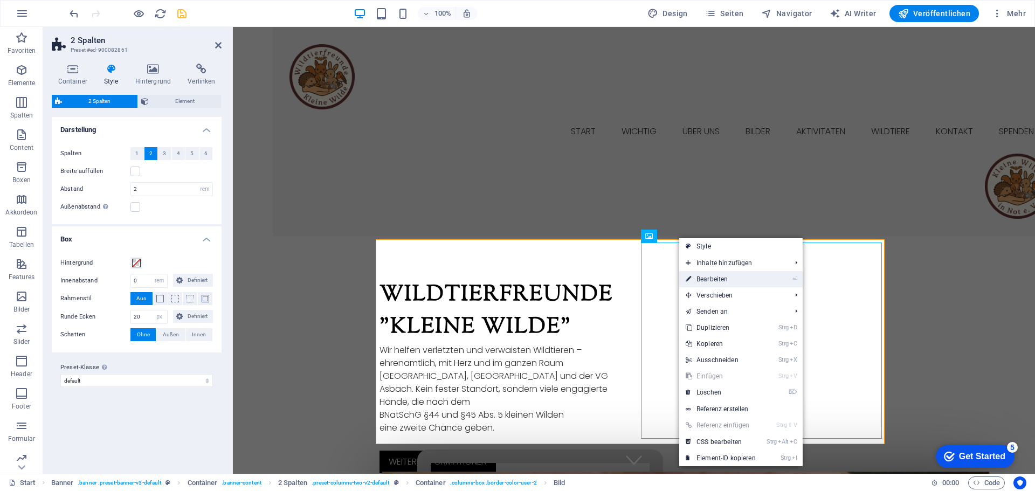
click at [710, 279] on link "⏎ Bearbeiten" at bounding box center [720, 279] width 83 height 16
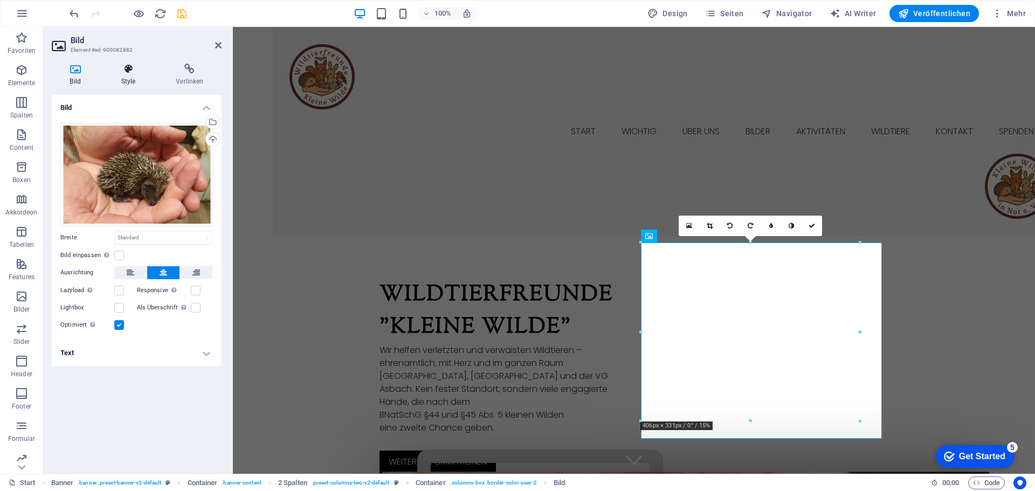
click at [127, 73] on icon at bounding box center [128, 69] width 51 height 11
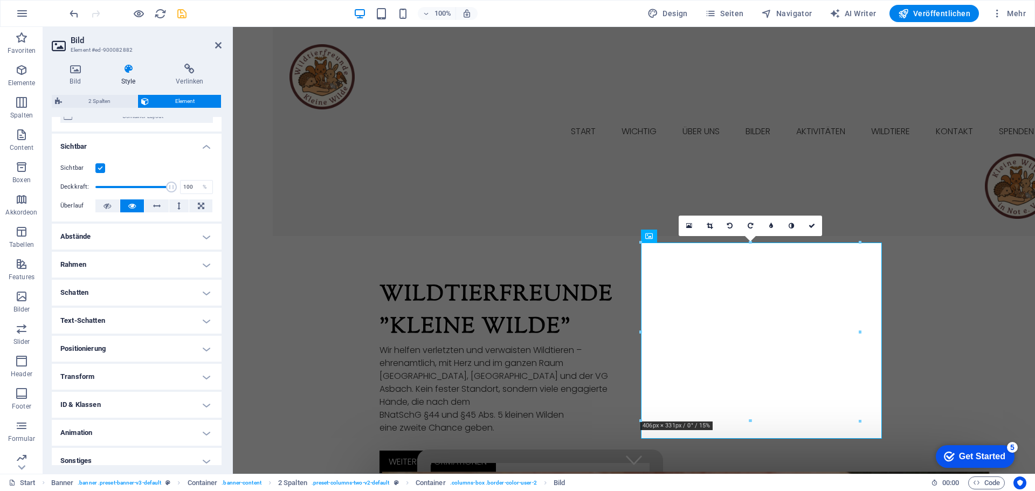
scroll to position [116, 0]
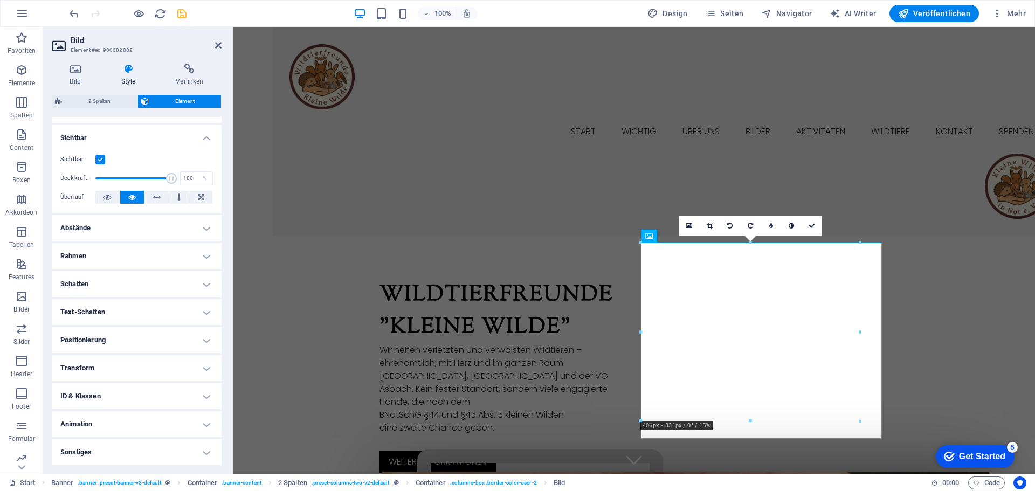
click at [112, 285] on h4 "Schatten" at bounding box center [137, 284] width 170 height 26
click at [98, 257] on h4 "Rahmen" at bounding box center [137, 256] width 170 height 26
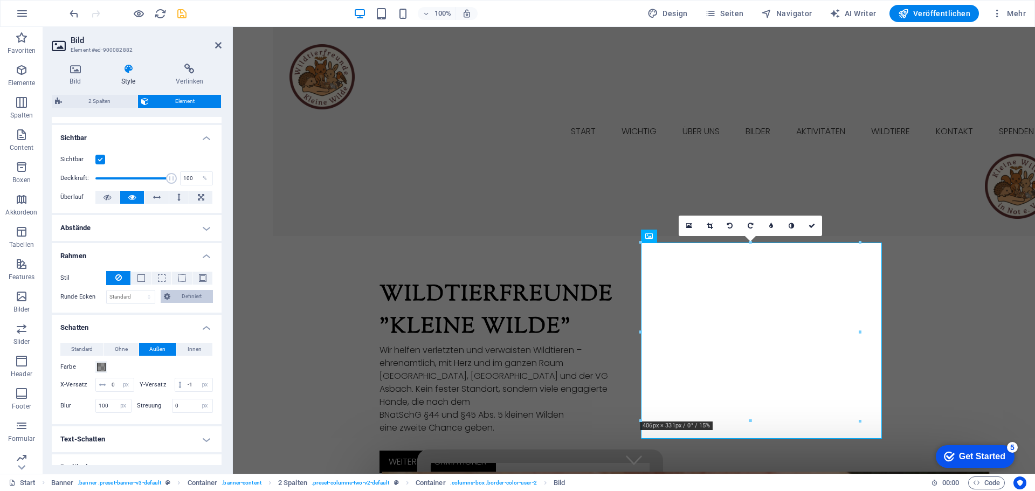
click at [185, 296] on span "Definiert" at bounding box center [192, 296] width 36 height 13
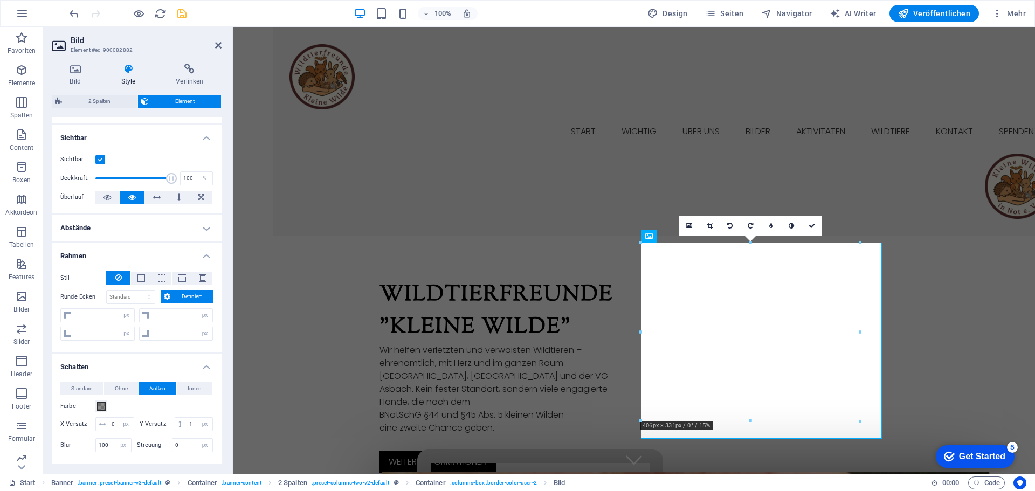
click at [185, 296] on span "Definiert" at bounding box center [192, 296] width 36 height 13
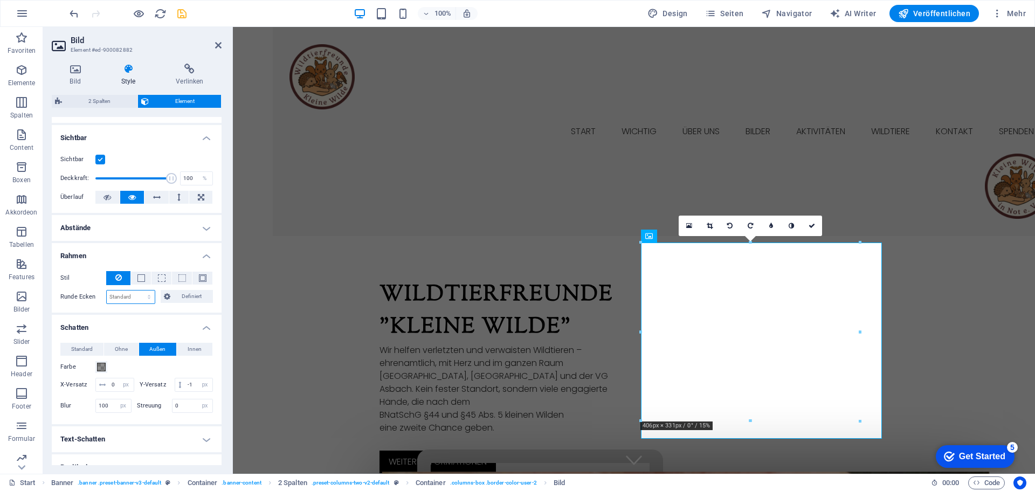
click at [147, 295] on select "Standard px rem % vh vw Definiert" at bounding box center [131, 297] width 48 height 13
select select "px"
click at [138, 291] on select "Standard px rem % vh vw Definiert" at bounding box center [131, 297] width 48 height 13
type input "20"
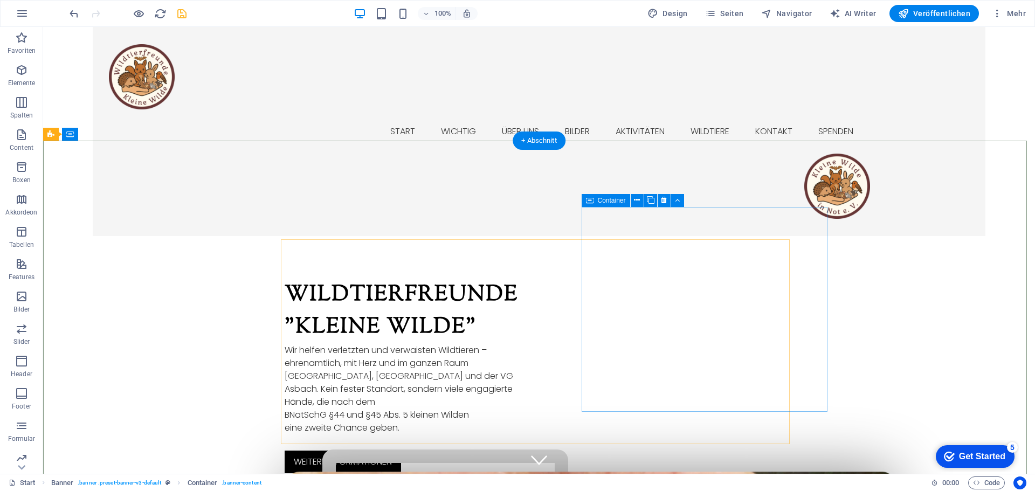
click at [607, 203] on span "Container" at bounding box center [612, 200] width 28 height 6
click at [638, 202] on icon at bounding box center [637, 200] width 6 height 11
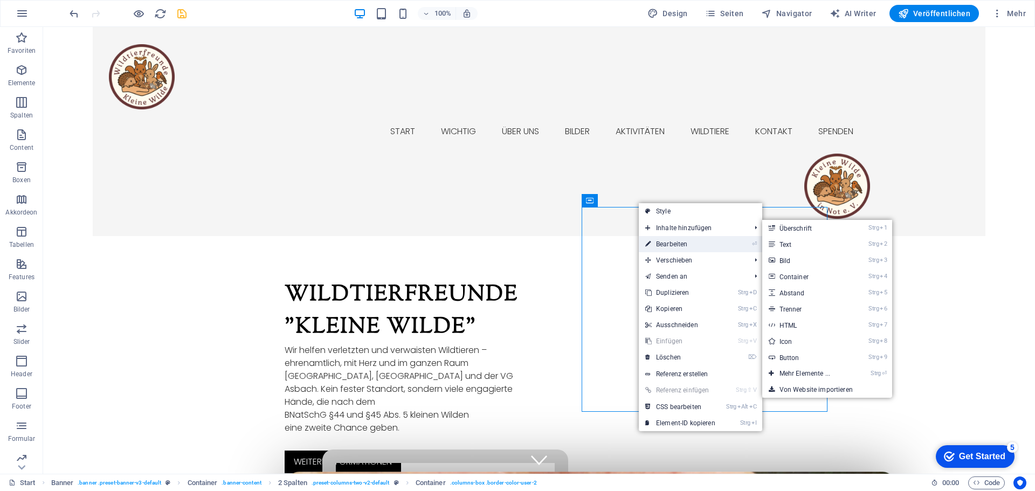
click at [673, 241] on link "⏎ Bearbeiten" at bounding box center [680, 244] width 83 height 16
select select "px"
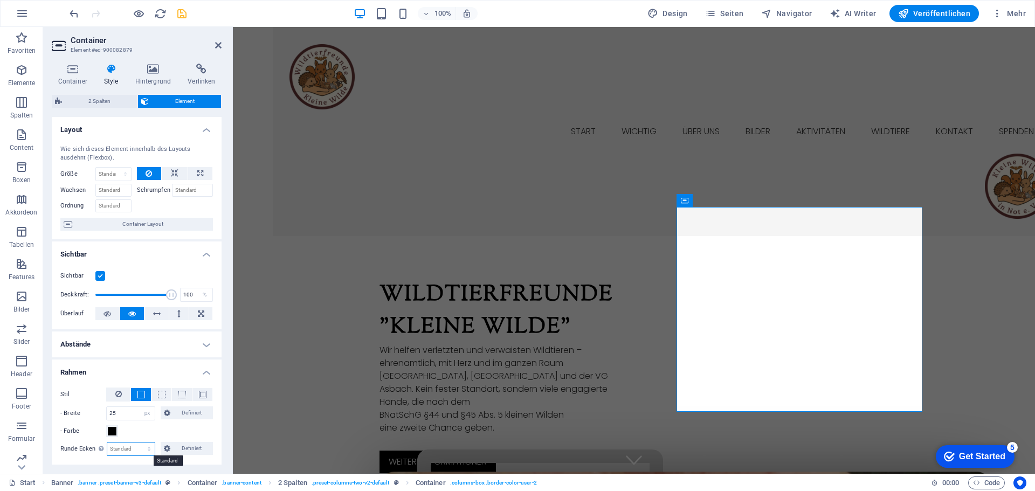
click at [134, 447] on select "Standard px rem % vh vw Definiert" at bounding box center [131, 448] width 48 height 13
select select "px"
click at [138, 442] on select "Standard px rem % vh vw Definiert" at bounding box center [131, 448] width 48 height 13
type input "25"
click at [142, 431] on div "- Farbe" at bounding box center [136, 431] width 153 height 13
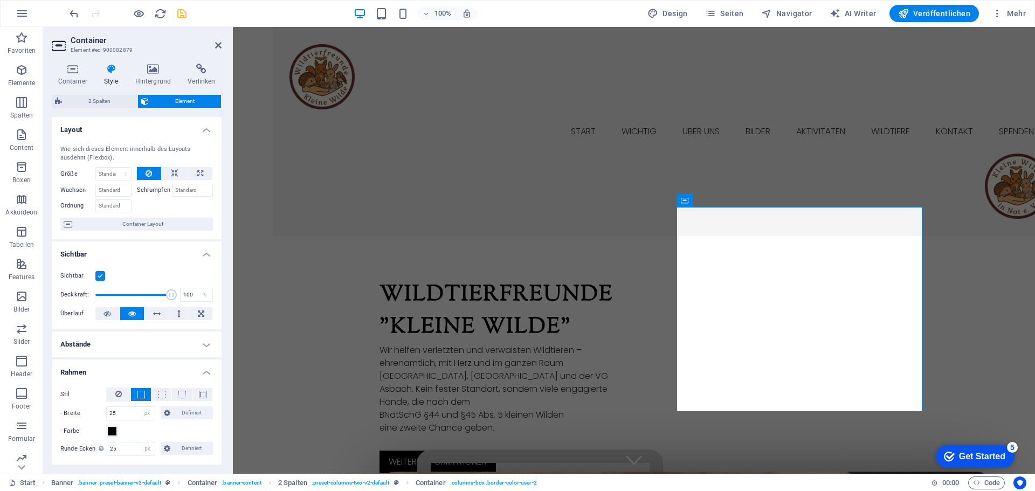
scroll to position [108, 0]
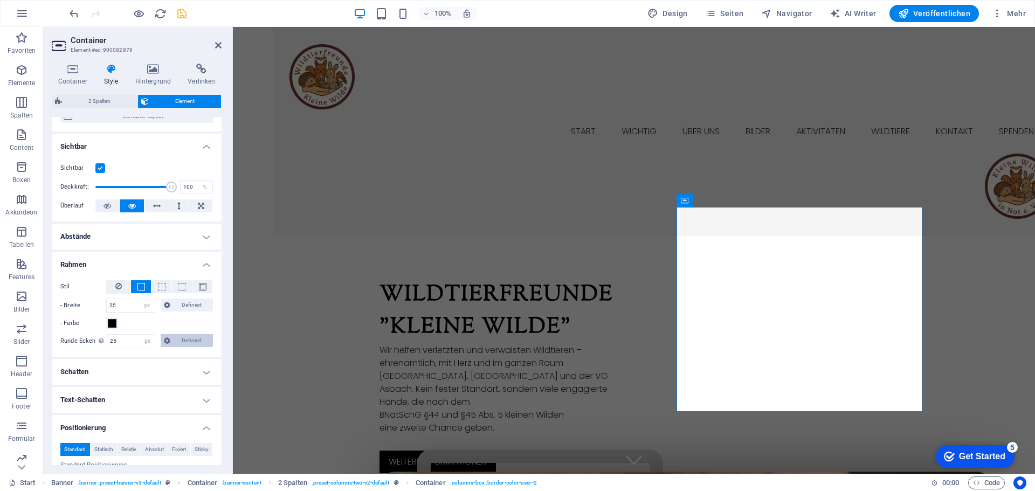
click at [189, 339] on span "Definiert" at bounding box center [192, 340] width 36 height 13
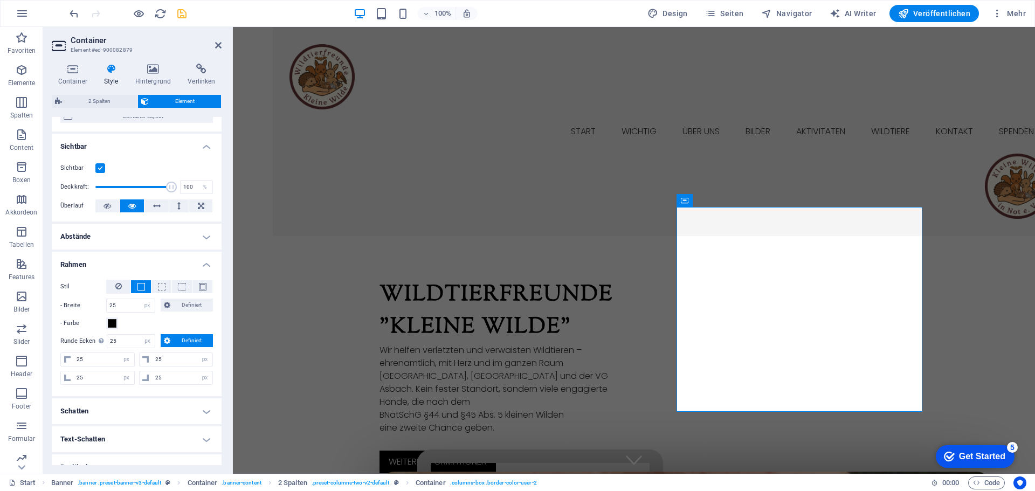
click at [150, 322] on div "- Farbe" at bounding box center [136, 323] width 153 height 13
click at [122, 415] on h4 "Schatten" at bounding box center [137, 411] width 170 height 26
click at [133, 409] on h4 "Schatten" at bounding box center [137, 407] width 170 height 19
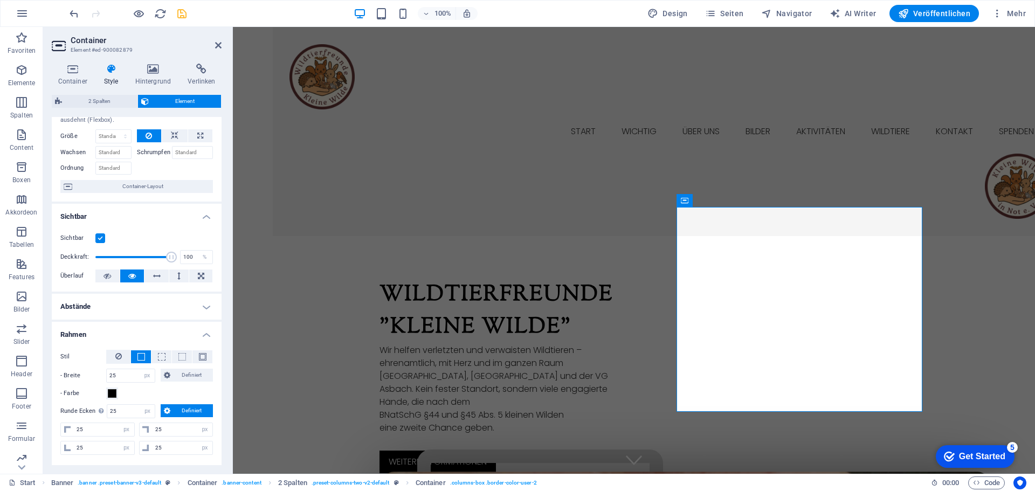
scroll to position [0, 0]
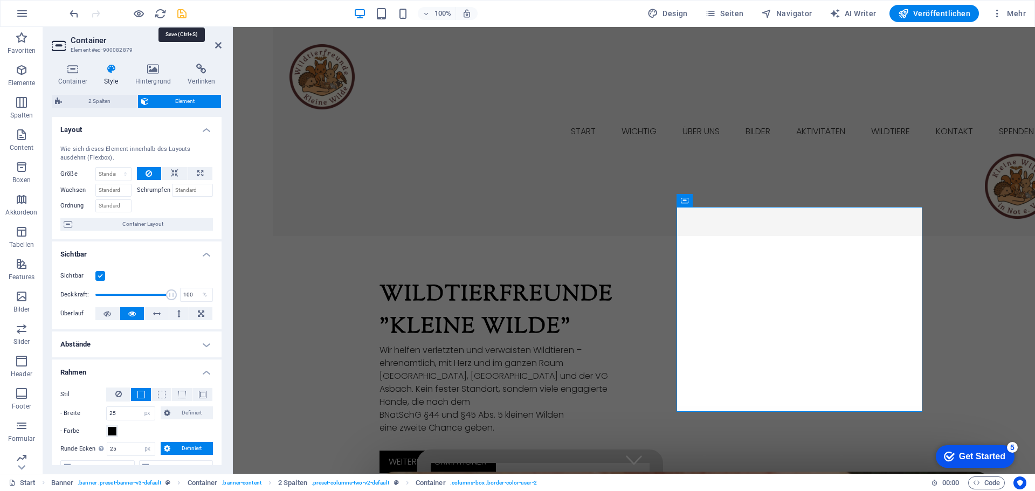
click at [182, 15] on icon "save" at bounding box center [182, 14] width 12 height 12
